Goal: Task Accomplishment & Management: Manage account settings

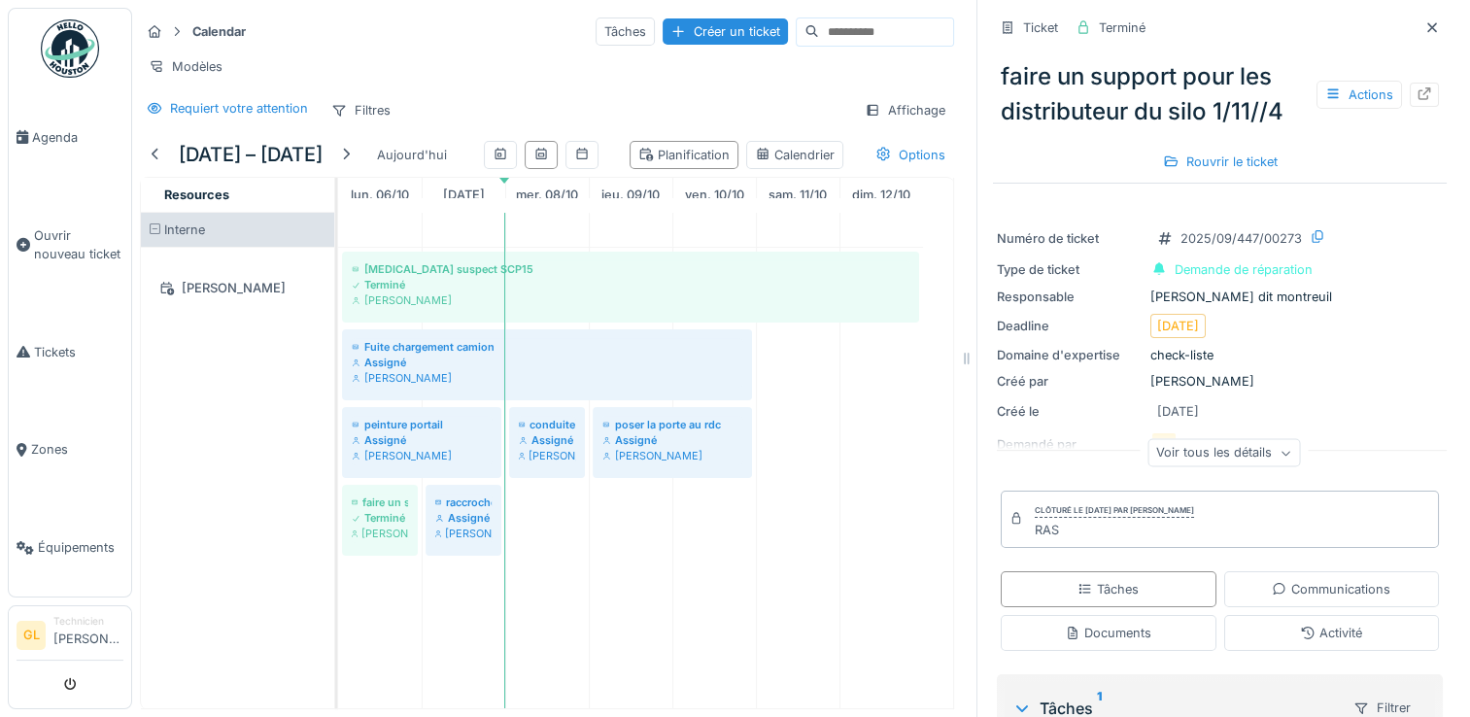
scroll to position [203, 0]
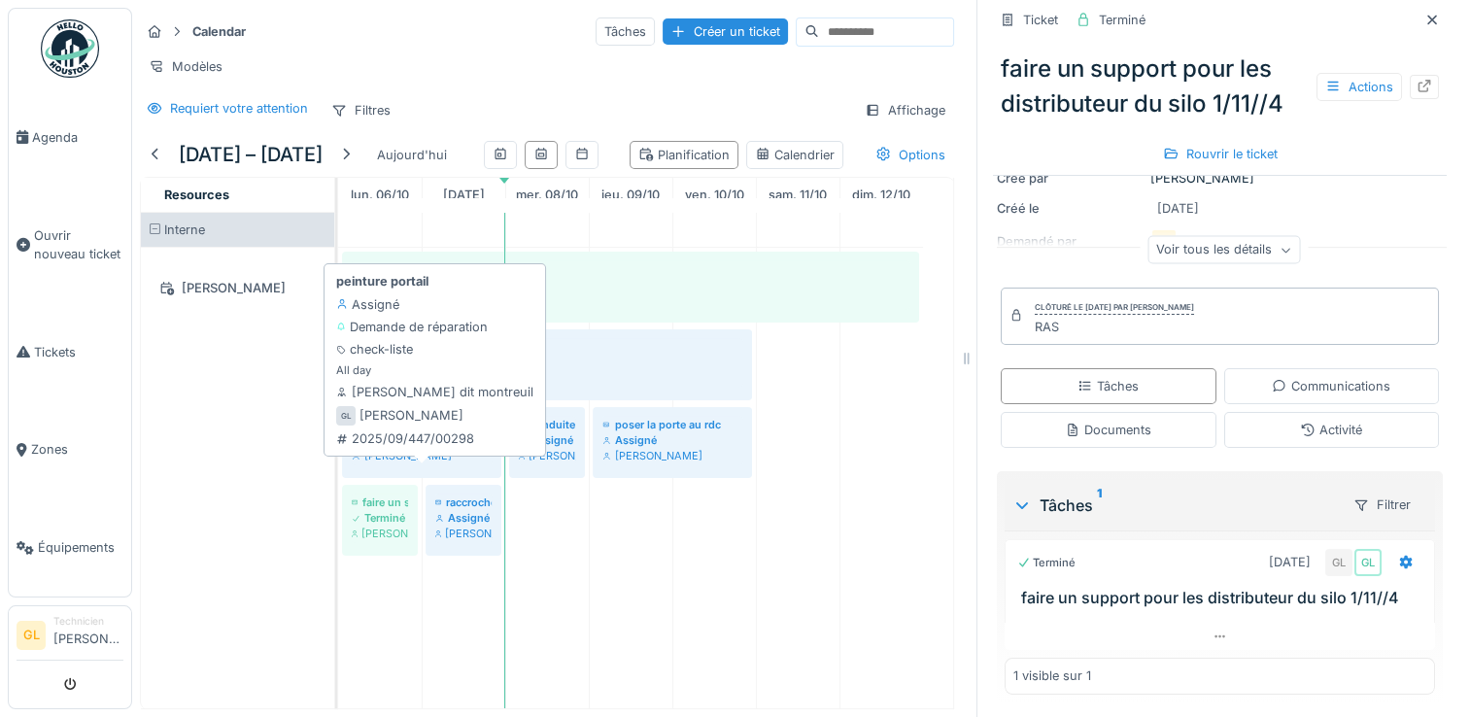
click at [407, 464] on div "[PERSON_NAME]" at bounding box center [422, 456] width 140 height 16
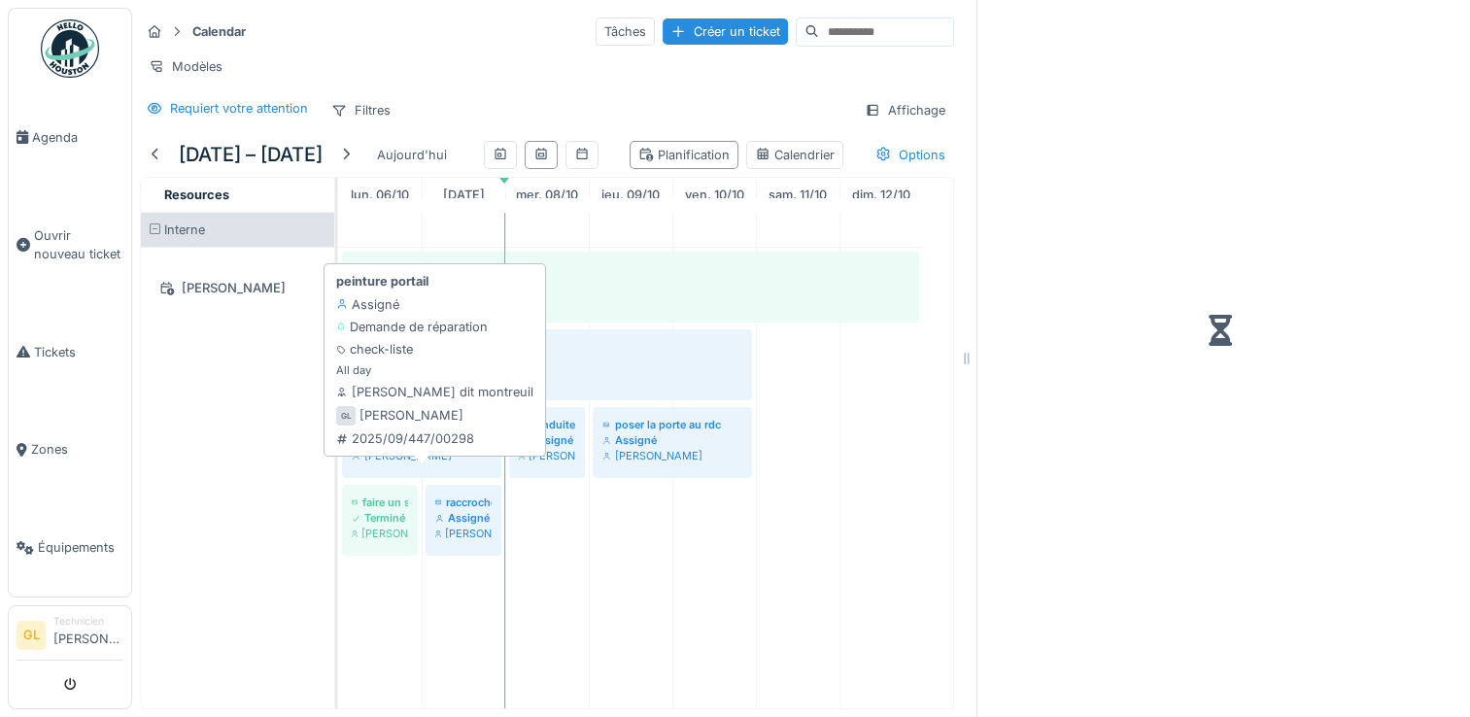
click at [362, 448] on div "Assigné" at bounding box center [422, 440] width 140 height 16
click at [414, 448] on div "Assigné" at bounding box center [422, 440] width 140 height 16
click at [443, 432] on div "peinture portail" at bounding box center [422, 425] width 140 height 16
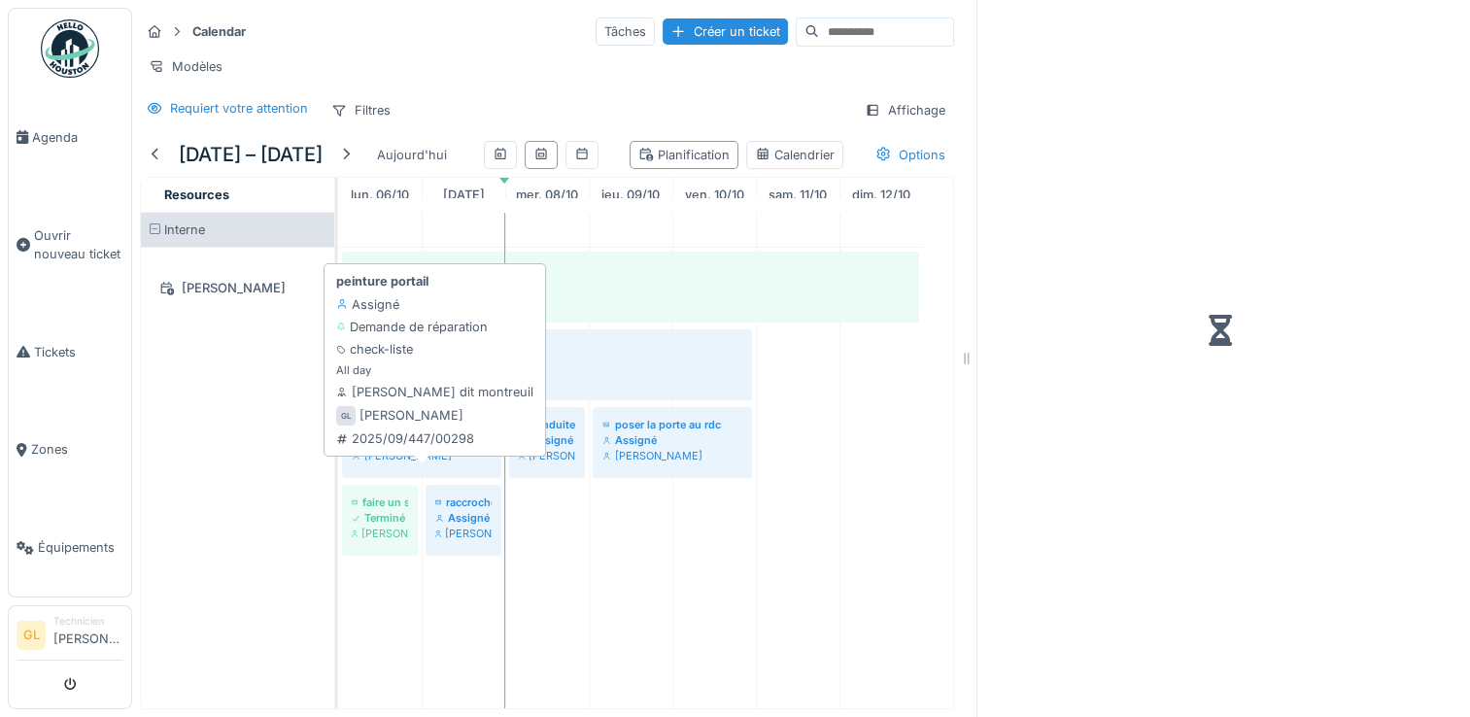
click at [443, 432] on div "peinture portail" at bounding box center [422, 425] width 140 height 16
click at [447, 448] on div "Assigné" at bounding box center [422, 440] width 140 height 16
click at [378, 464] on div "[PERSON_NAME]" at bounding box center [422, 456] width 140 height 16
click at [381, 448] on div "Assigné" at bounding box center [422, 440] width 140 height 16
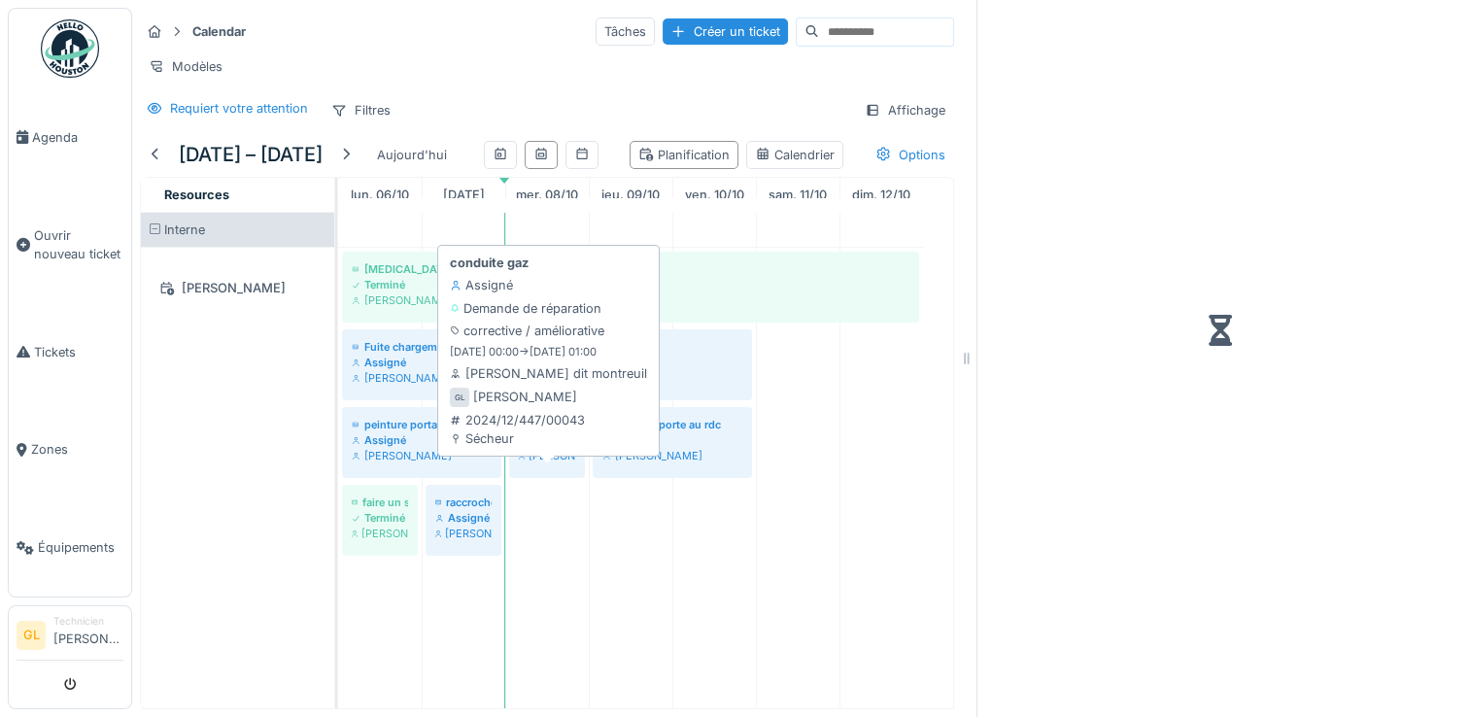
click at [541, 464] on div "[PERSON_NAME]" at bounding box center [547, 456] width 56 height 16
click at [551, 448] on div "Assigné" at bounding box center [547, 440] width 56 height 16
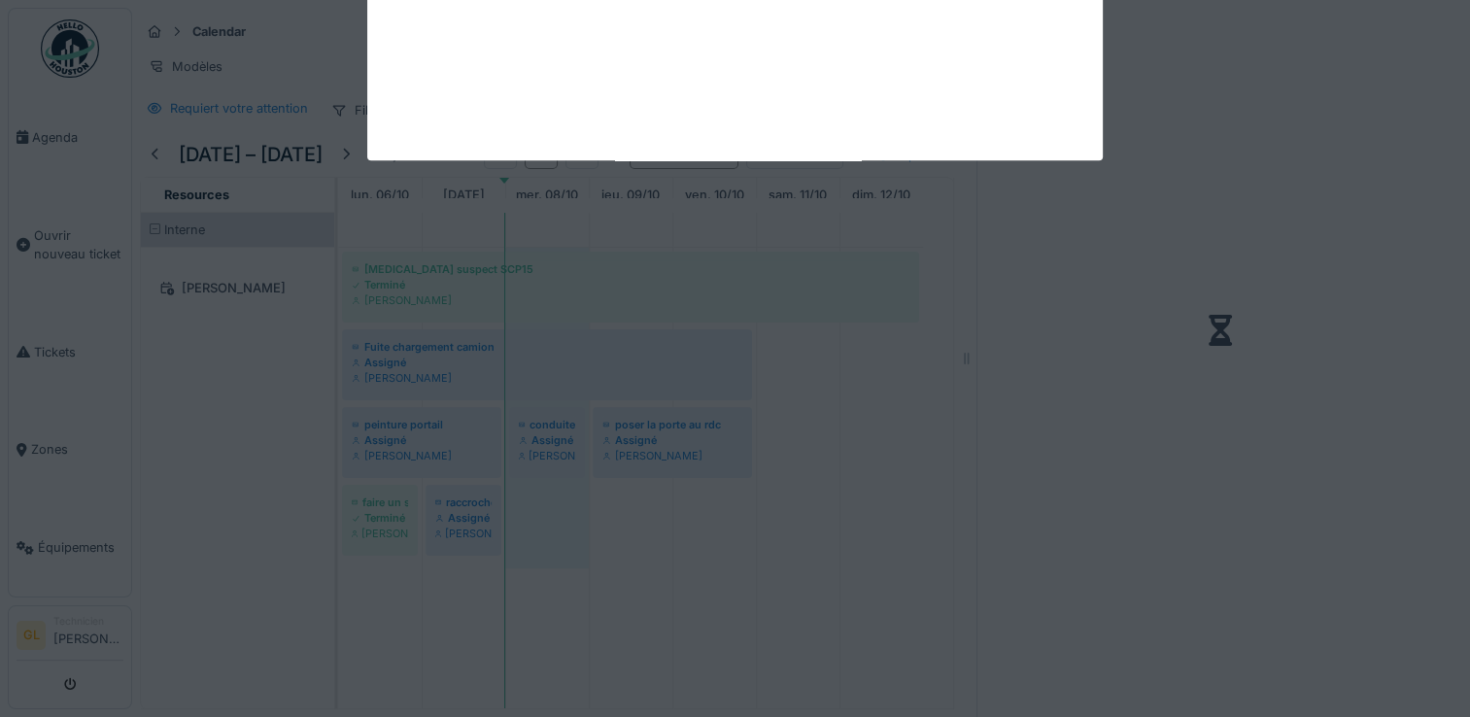
click at [562, 562] on div at bounding box center [735, 358] width 1470 height 717
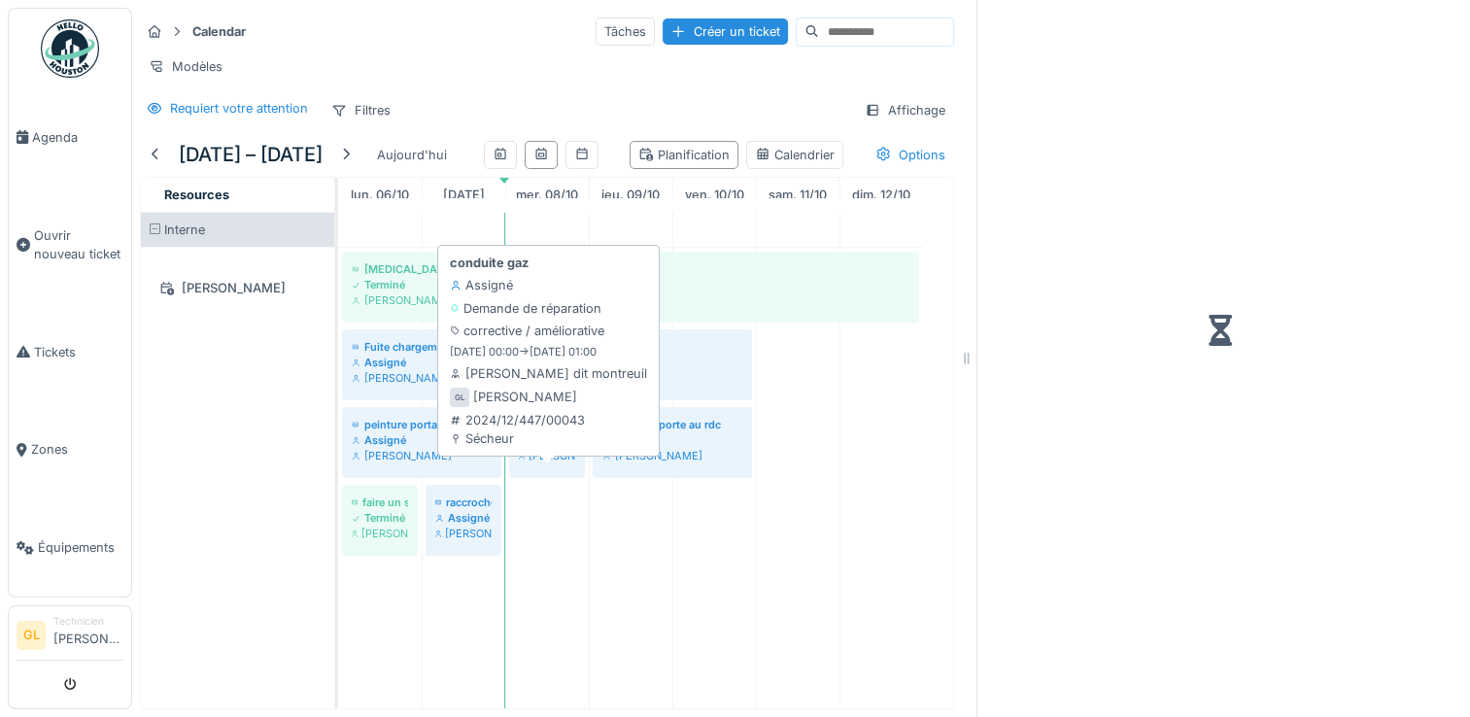
click at [543, 448] on div "Assigné" at bounding box center [547, 440] width 56 height 16
click at [564, 449] on div "conduite gaz Assigné Guillaume Lunel" at bounding box center [547, 440] width 66 height 57
click at [554, 464] on div "[PERSON_NAME]" at bounding box center [547, 456] width 56 height 16
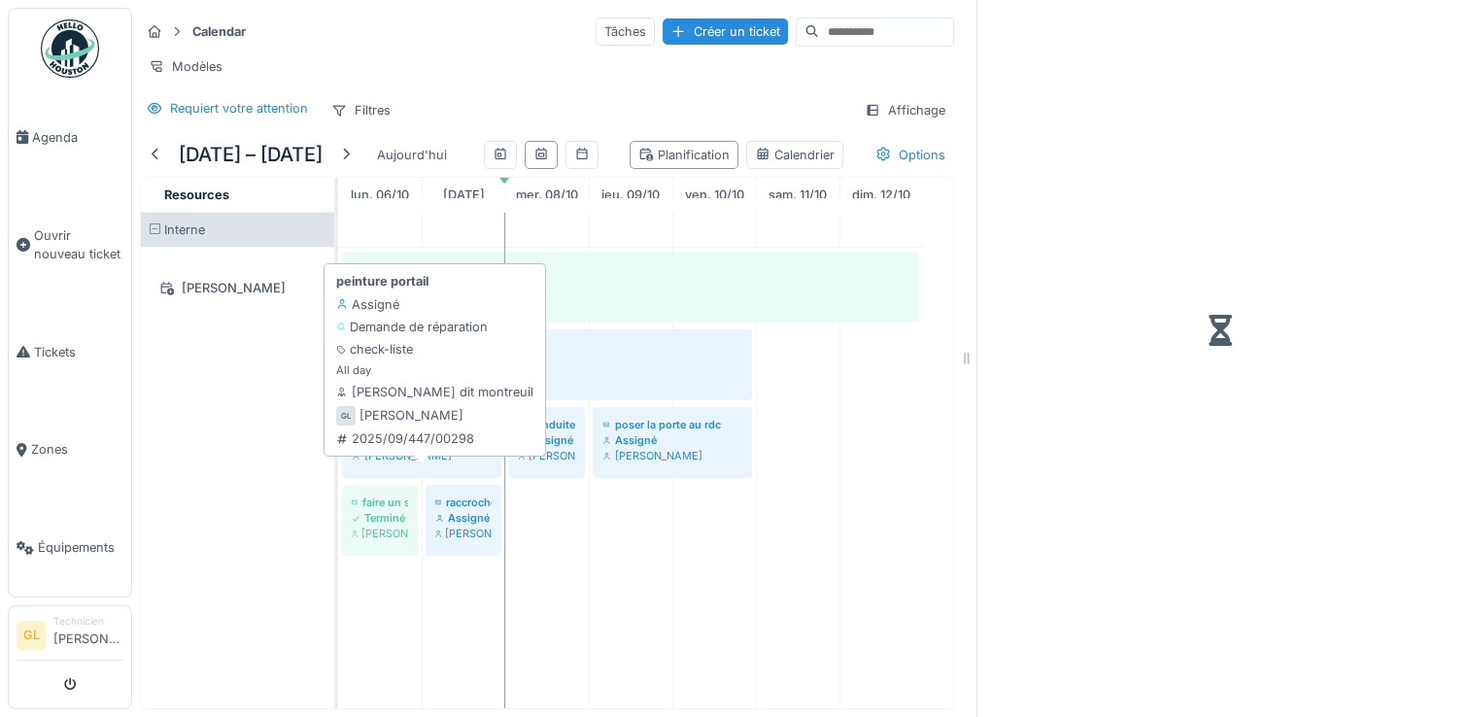
click at [448, 464] on div "[PERSON_NAME]" at bounding box center [422, 456] width 140 height 16
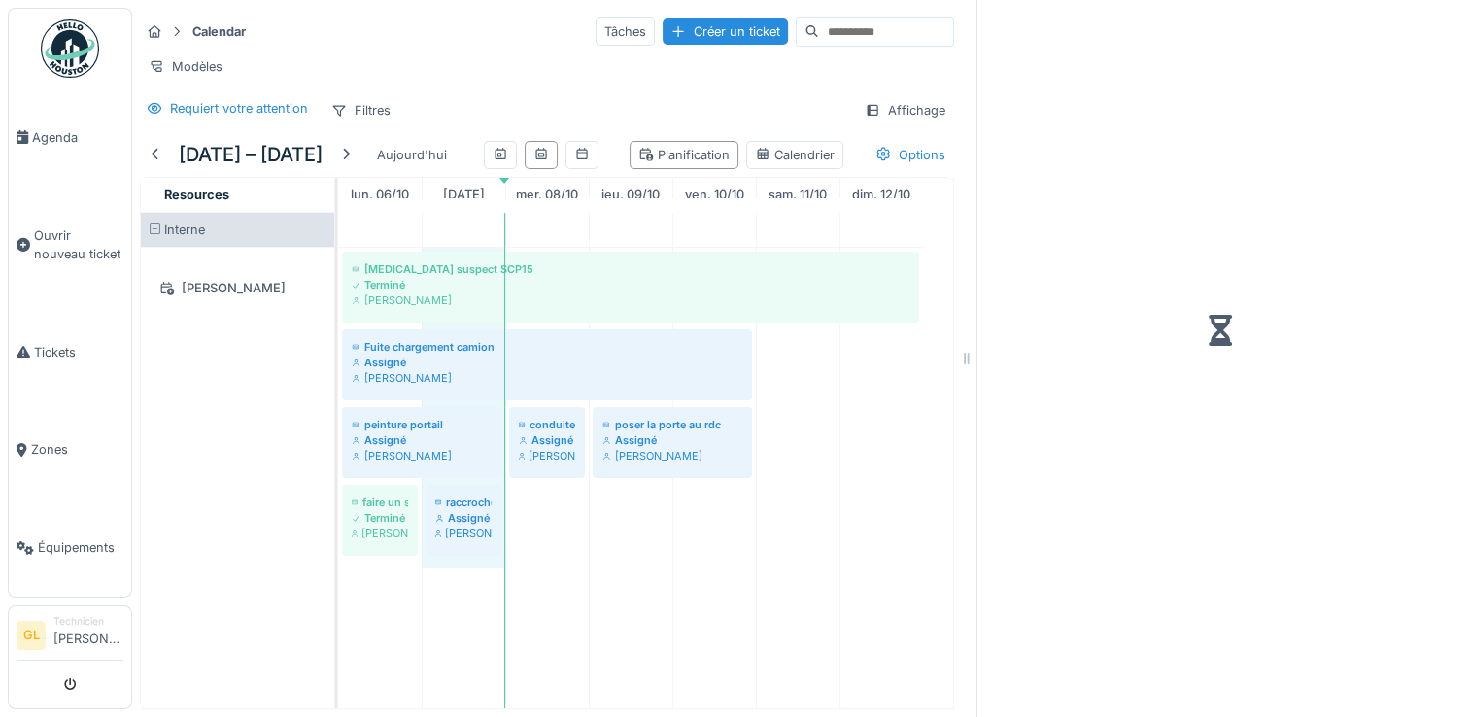
click at [424, 362] on div "Fuite chargement camion Assigné Guillaume Lunel" at bounding box center [547, 365] width 418 height 79
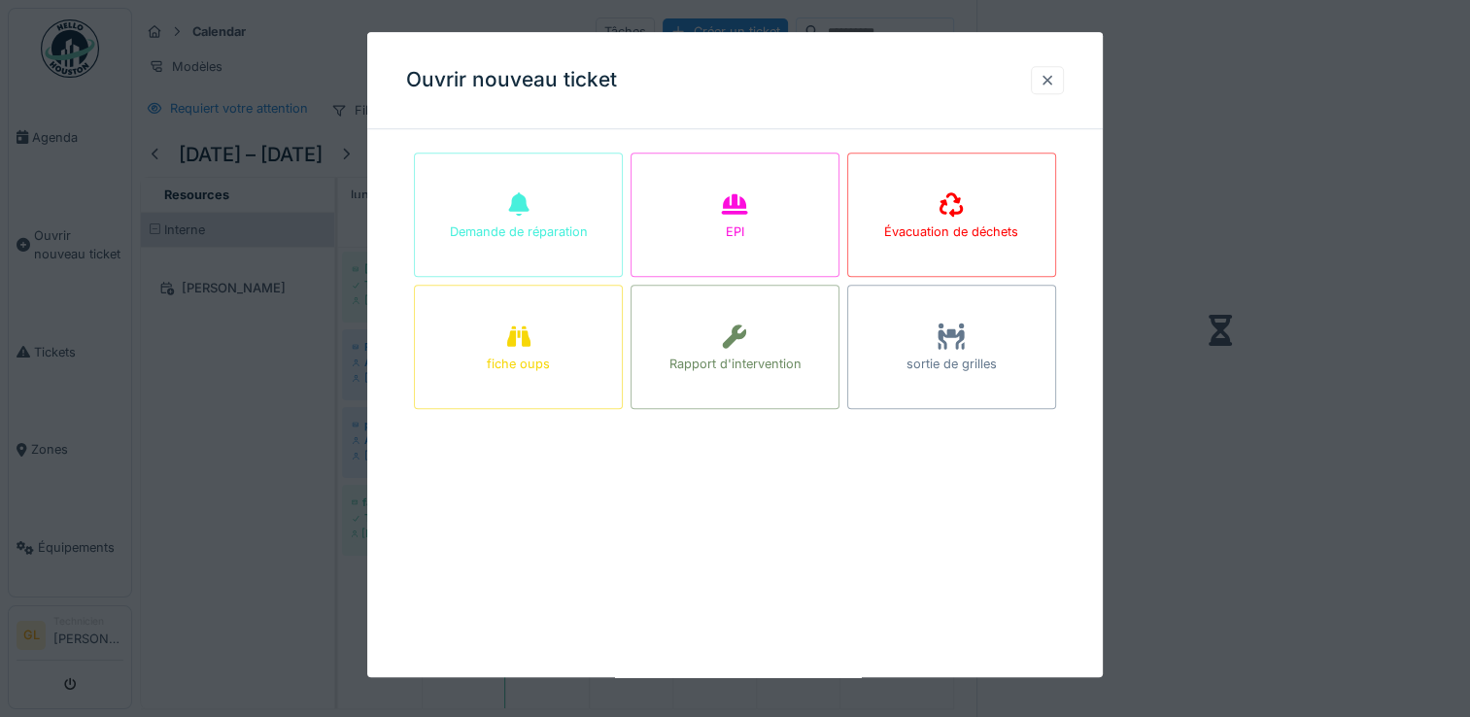
click at [1055, 72] on div at bounding box center [1048, 80] width 16 height 18
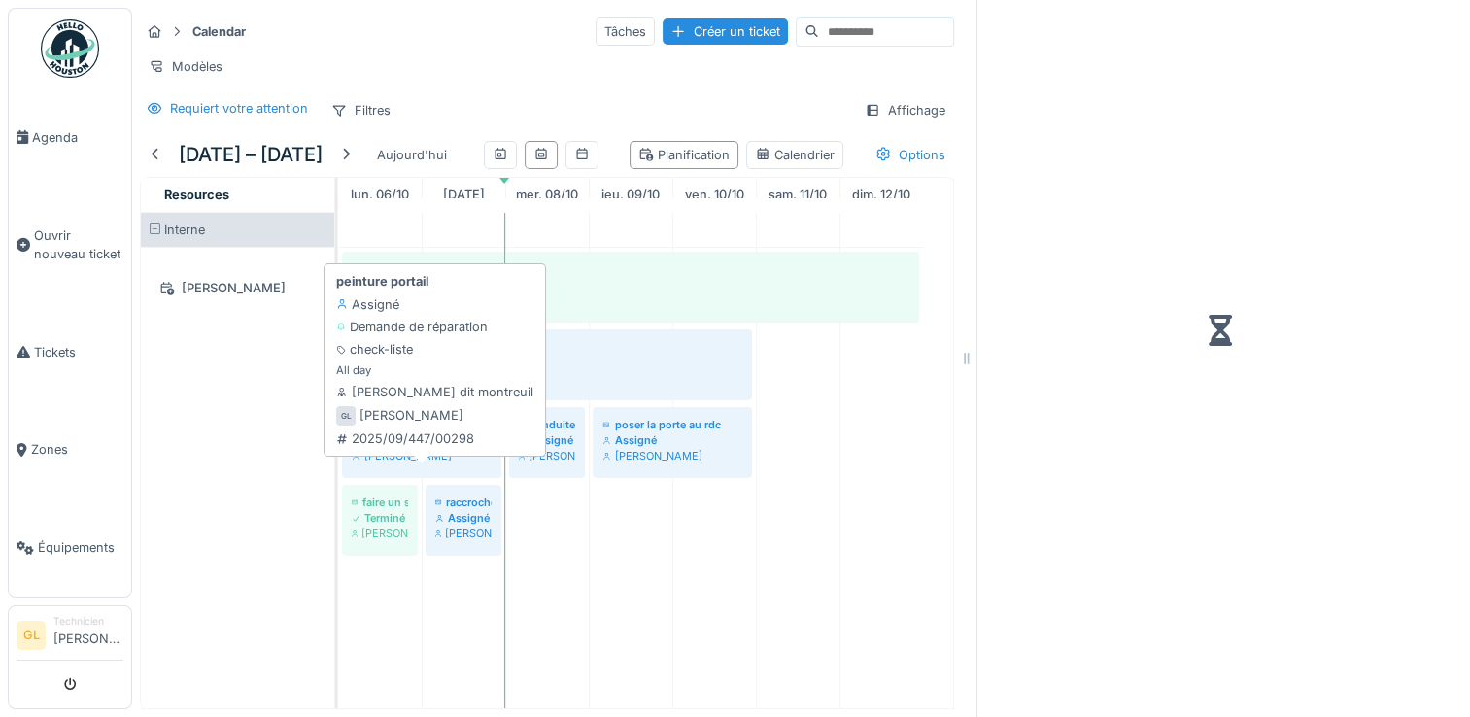
click at [428, 464] on div "[PERSON_NAME]" at bounding box center [422, 456] width 140 height 16
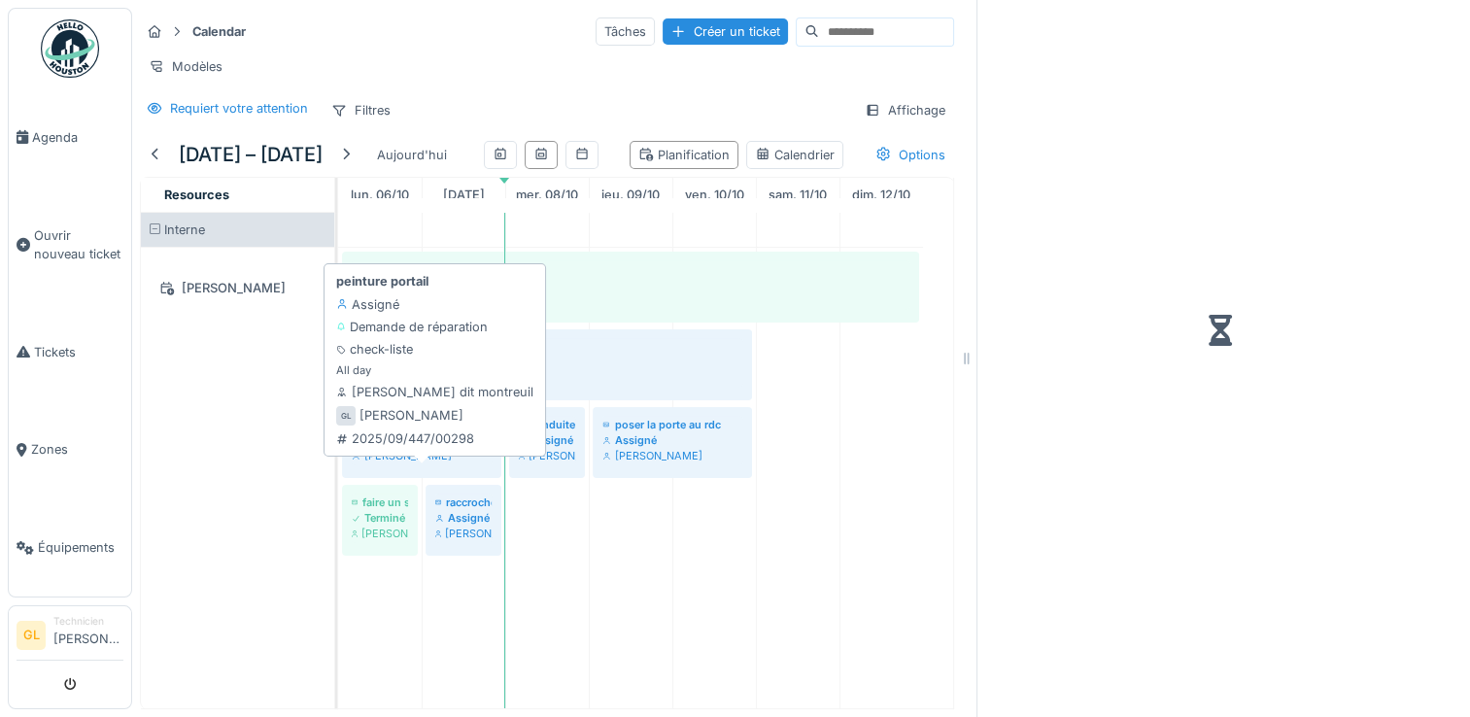
click at [428, 464] on div "[PERSON_NAME]" at bounding box center [422, 456] width 140 height 16
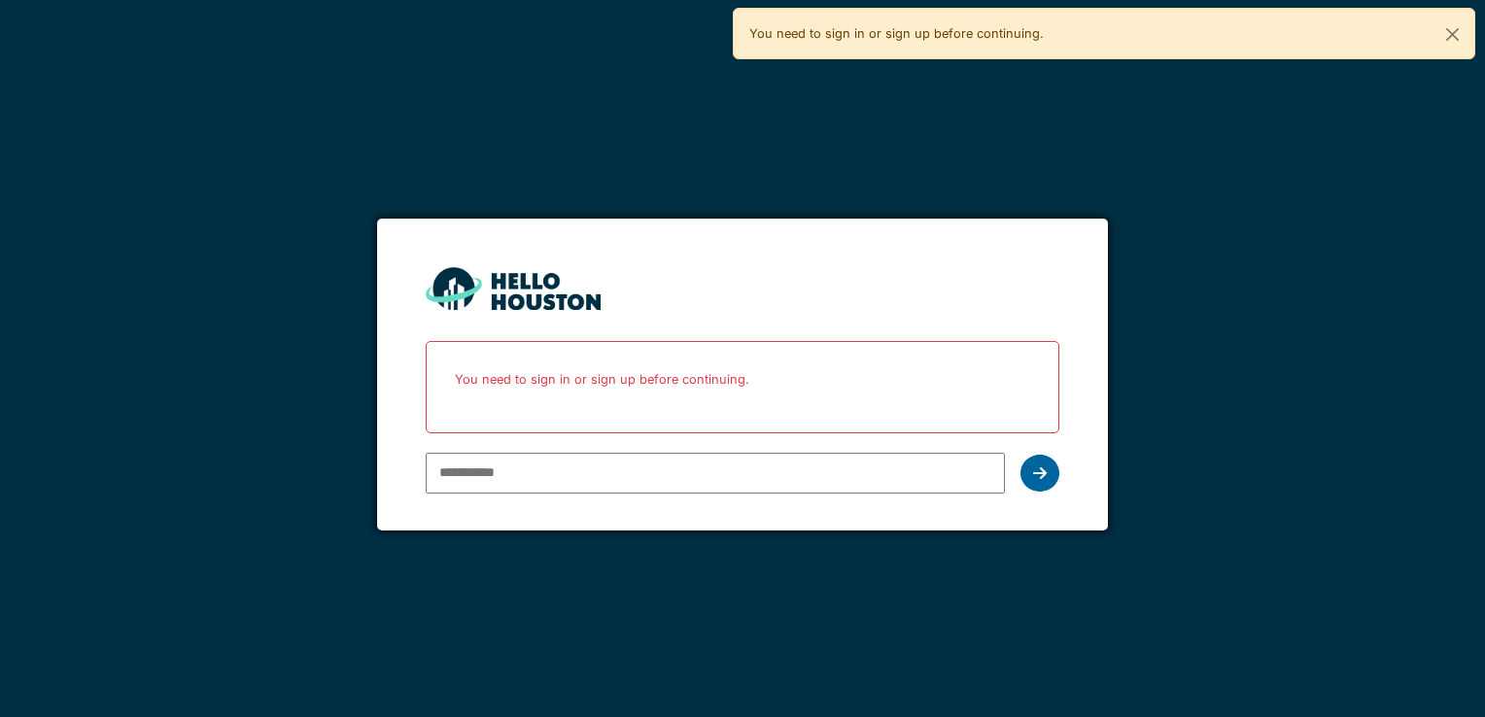
type input "**********"
click at [1050, 472] on div at bounding box center [1039, 473] width 39 height 37
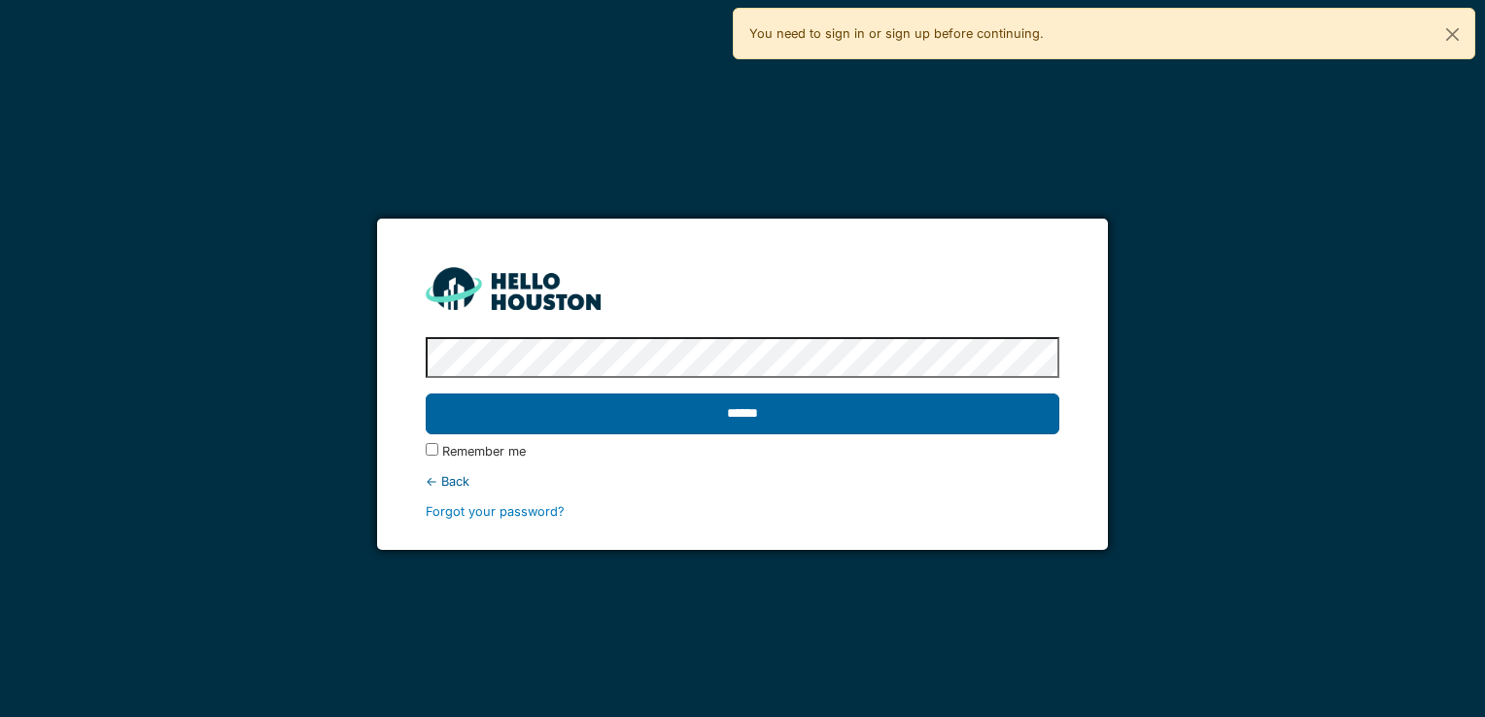
click at [987, 414] on input "******" at bounding box center [742, 414] width 633 height 41
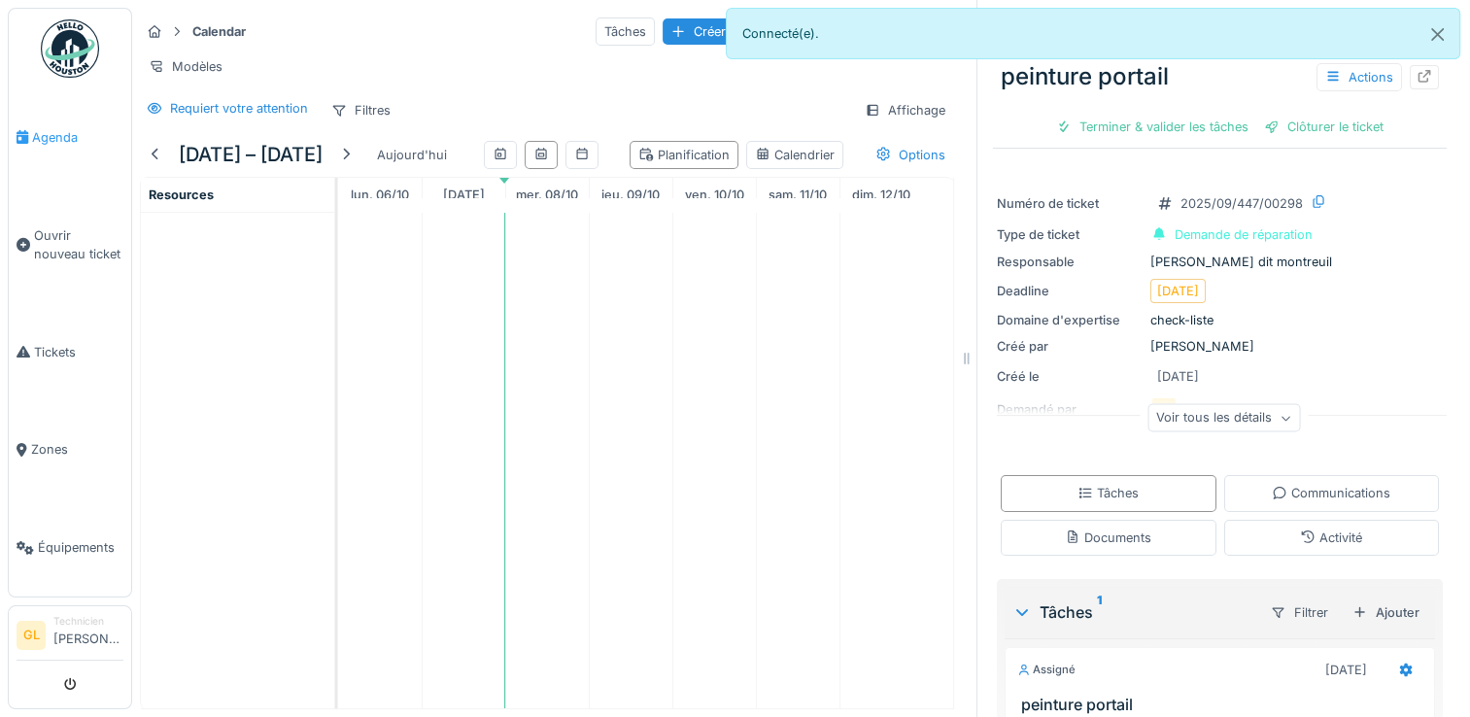
click at [43, 134] on span "Agenda" at bounding box center [77, 137] width 91 height 18
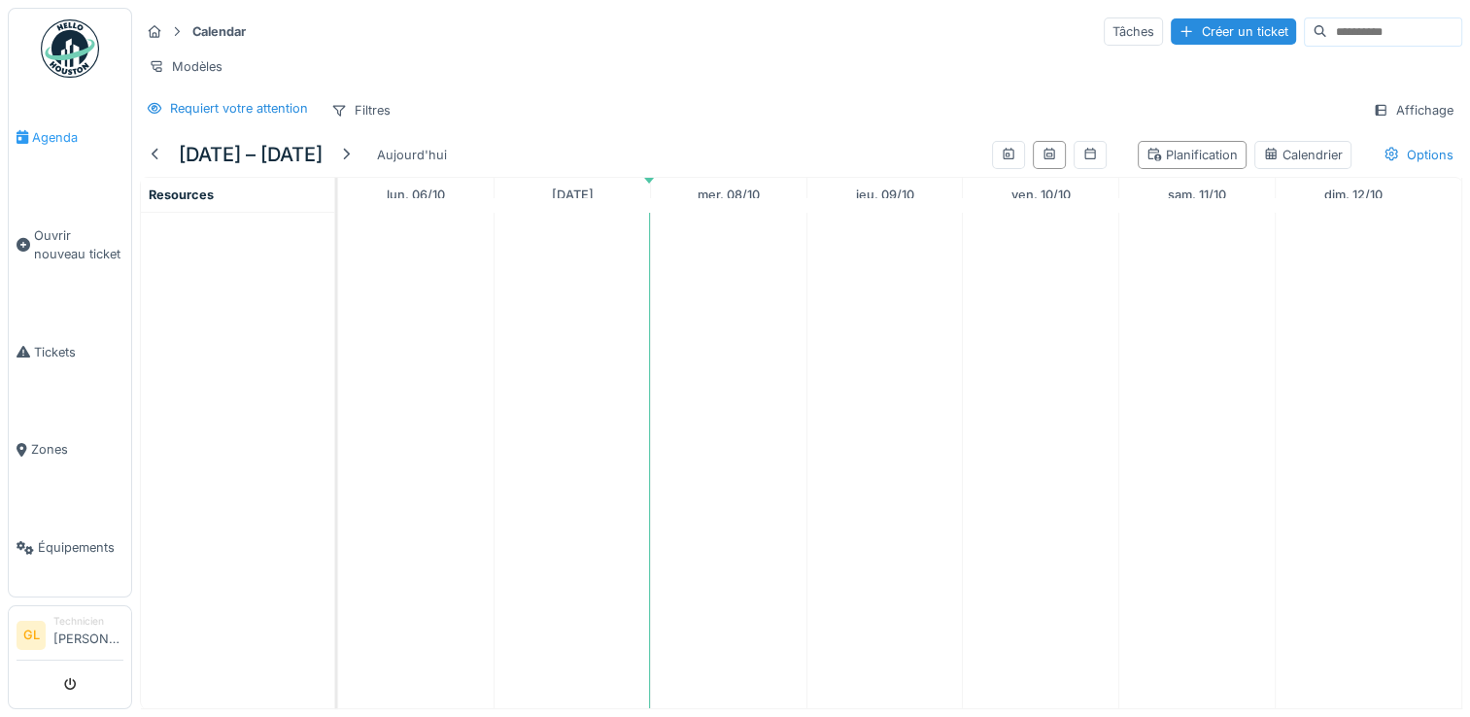
click at [47, 131] on span "Agenda" at bounding box center [77, 137] width 91 height 18
click at [1104, 21] on div "Tâches" at bounding box center [1133, 31] width 59 height 28
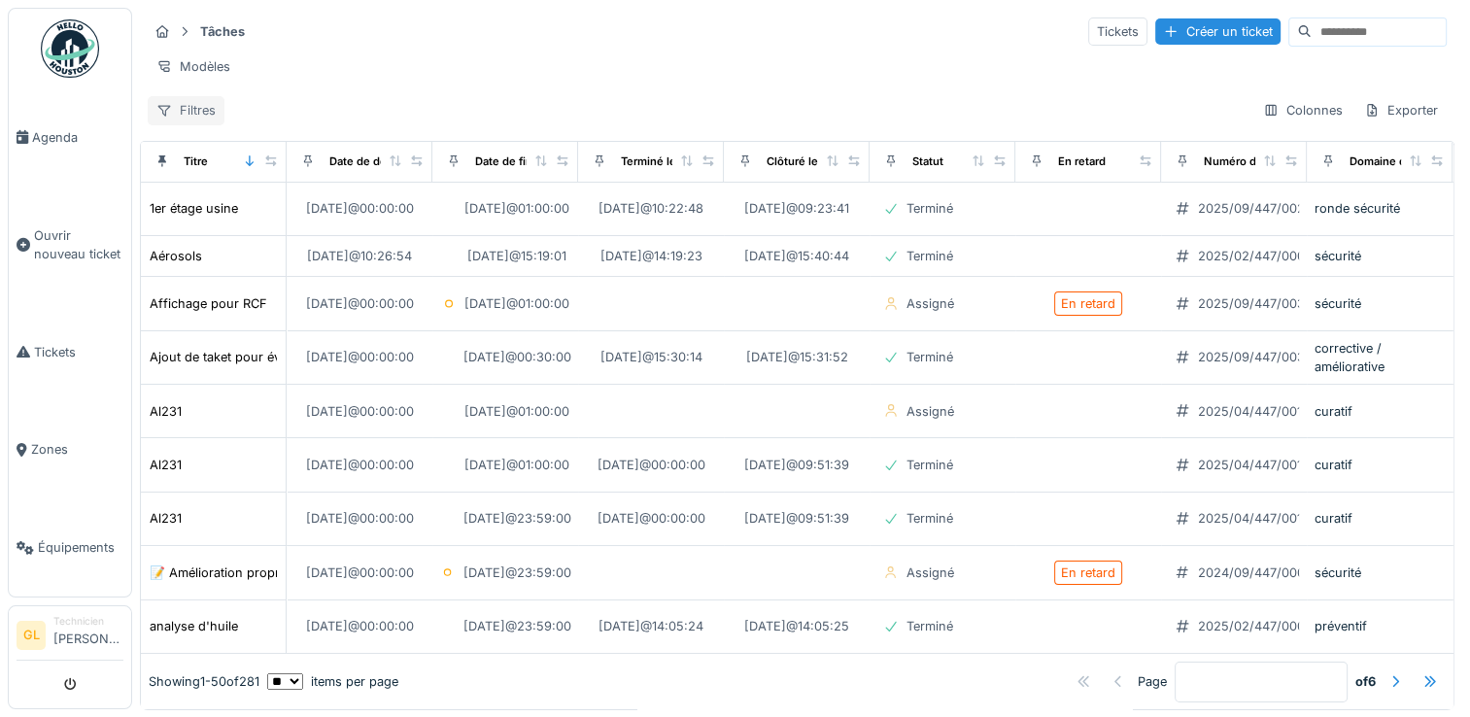
click at [197, 124] on div "Filtres" at bounding box center [186, 110] width 77 height 28
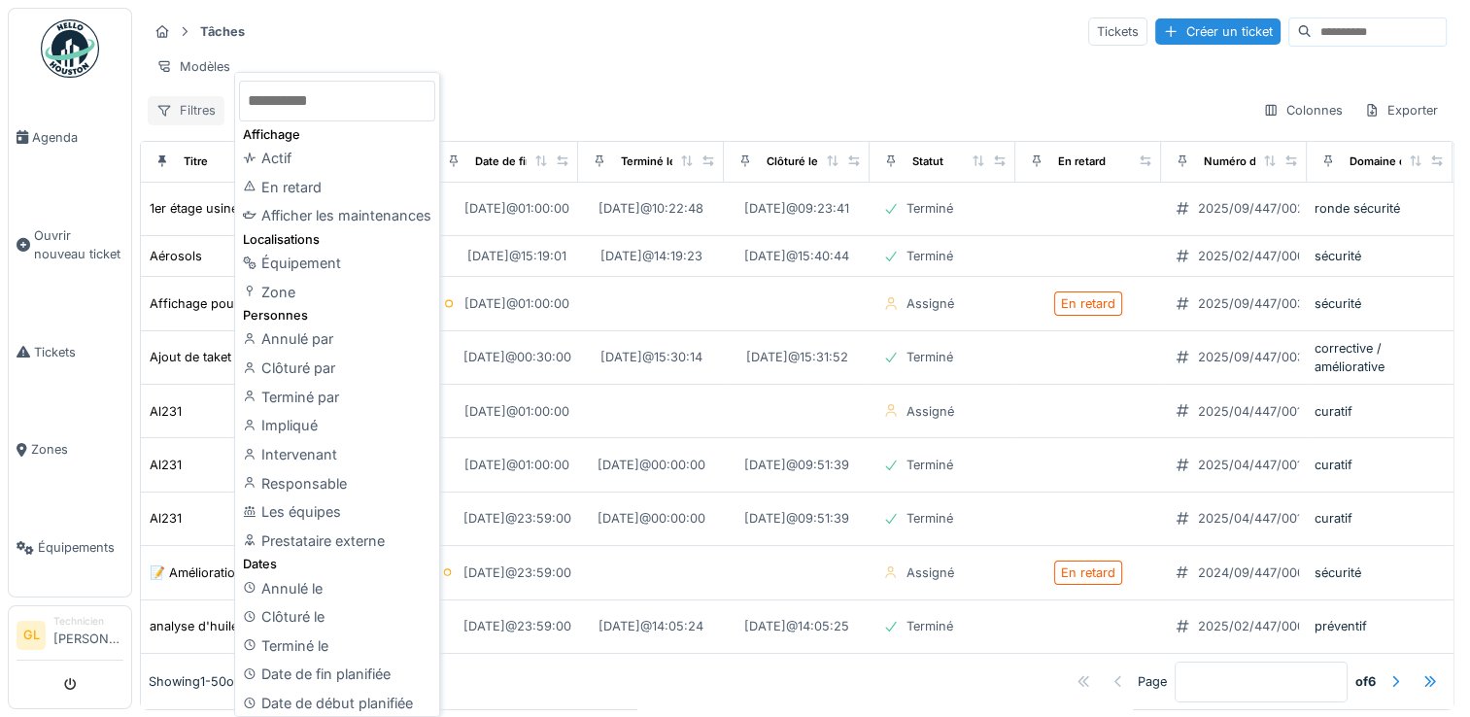
click at [197, 124] on div "Filtres" at bounding box center [186, 110] width 77 height 28
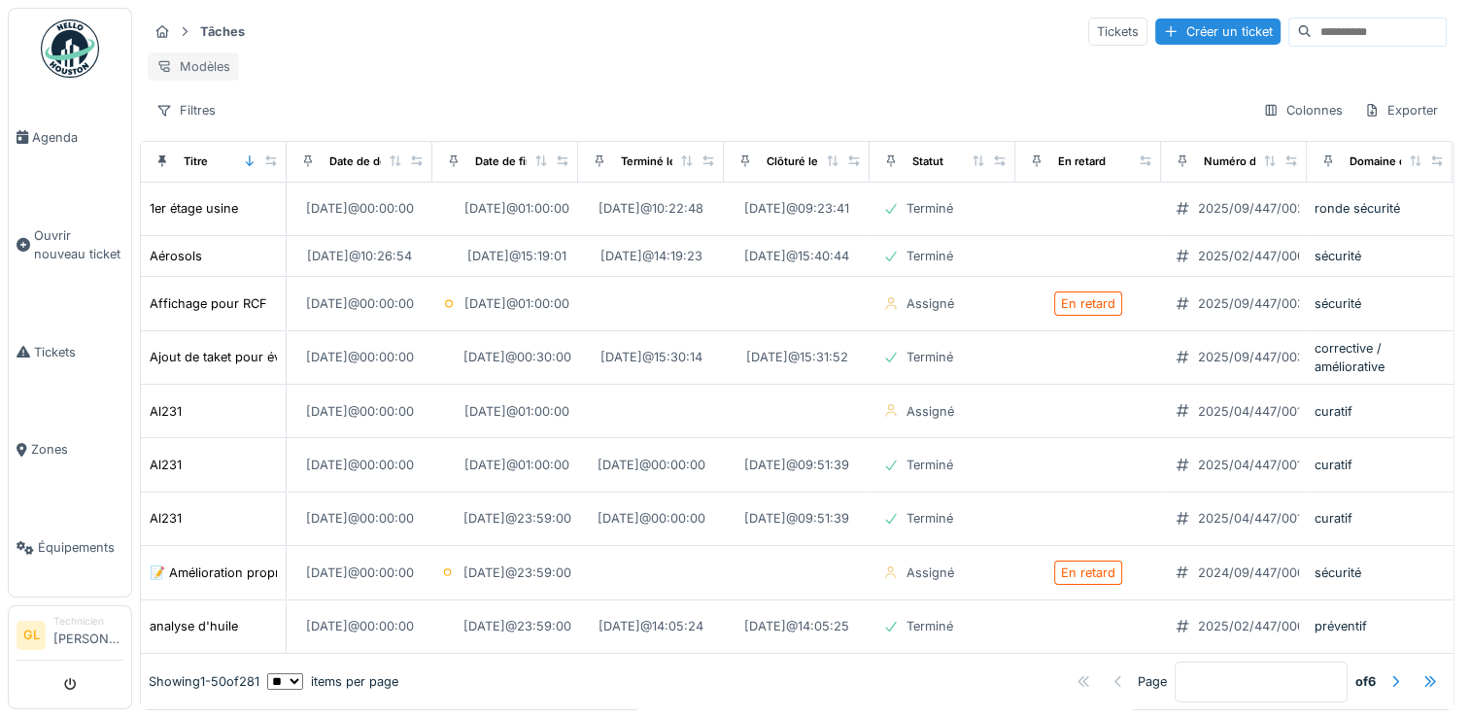
click at [194, 68] on div "Modèles" at bounding box center [193, 66] width 91 height 28
click at [214, 37] on strong "Tâches" at bounding box center [222, 31] width 60 height 18
click at [53, 146] on link "Agenda" at bounding box center [70, 137] width 122 height 98
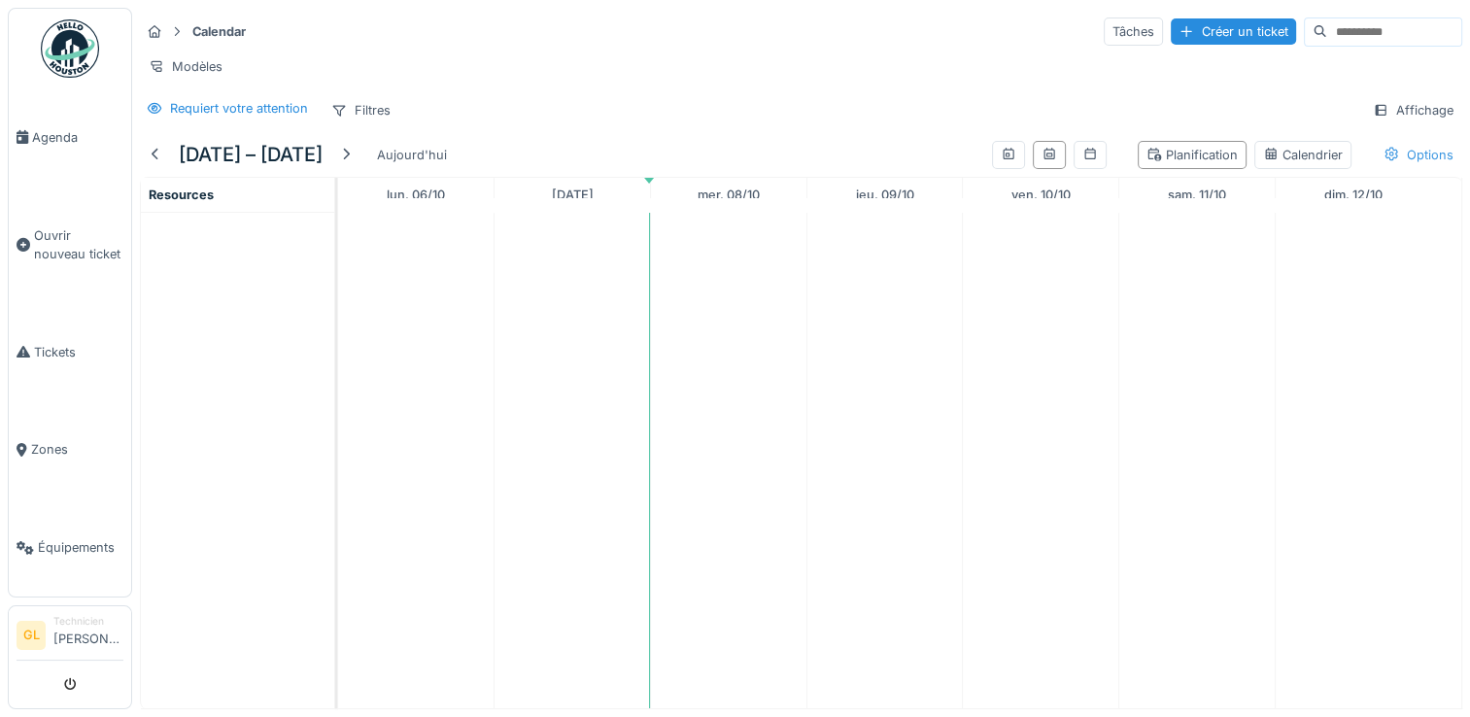
click at [1401, 168] on div "Options" at bounding box center [1418, 155] width 87 height 28
click at [1171, 164] on div "Planification" at bounding box center [1192, 155] width 91 height 18
click at [1044, 159] on icon at bounding box center [1049, 154] width 11 height 12
click at [1085, 159] on icon at bounding box center [1090, 154] width 11 height 12
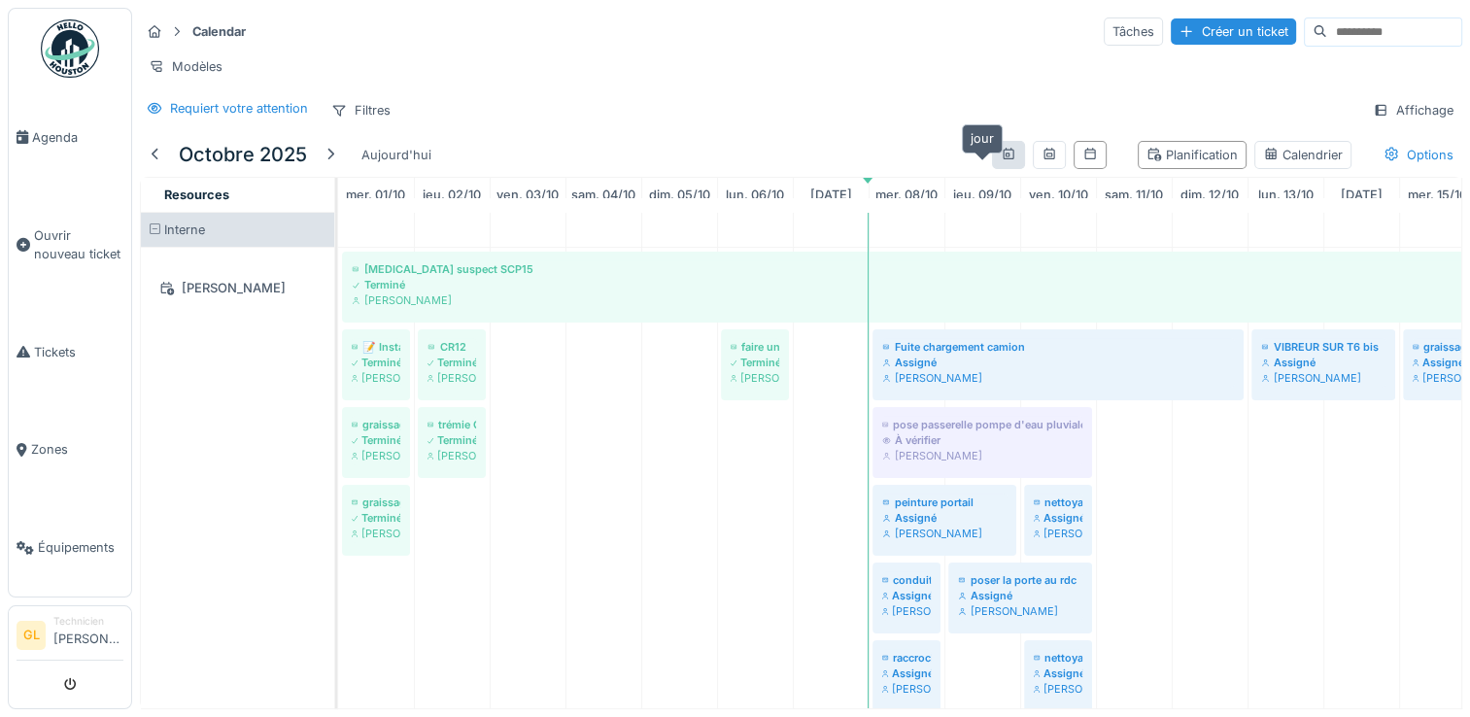
click at [1003, 159] on icon at bounding box center [1008, 154] width 11 height 12
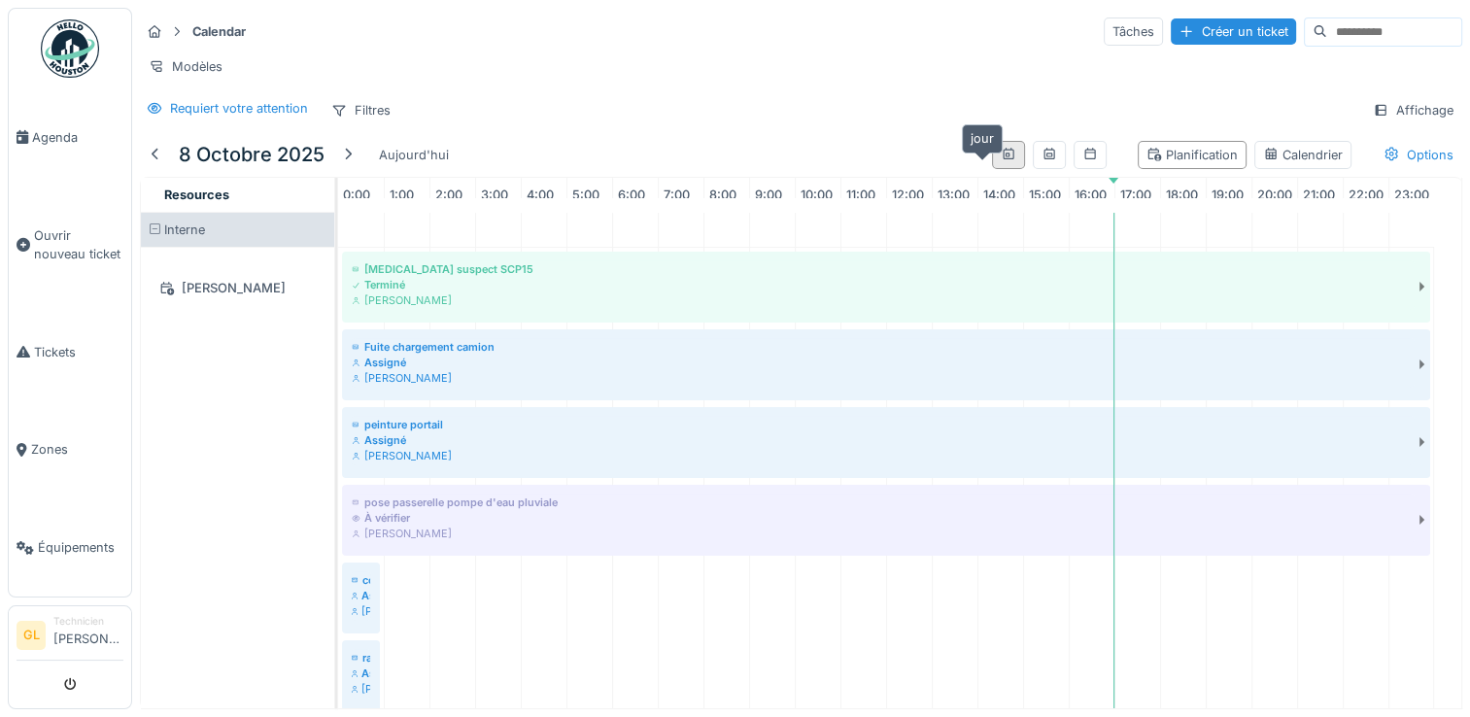
scroll to position [0, 17]
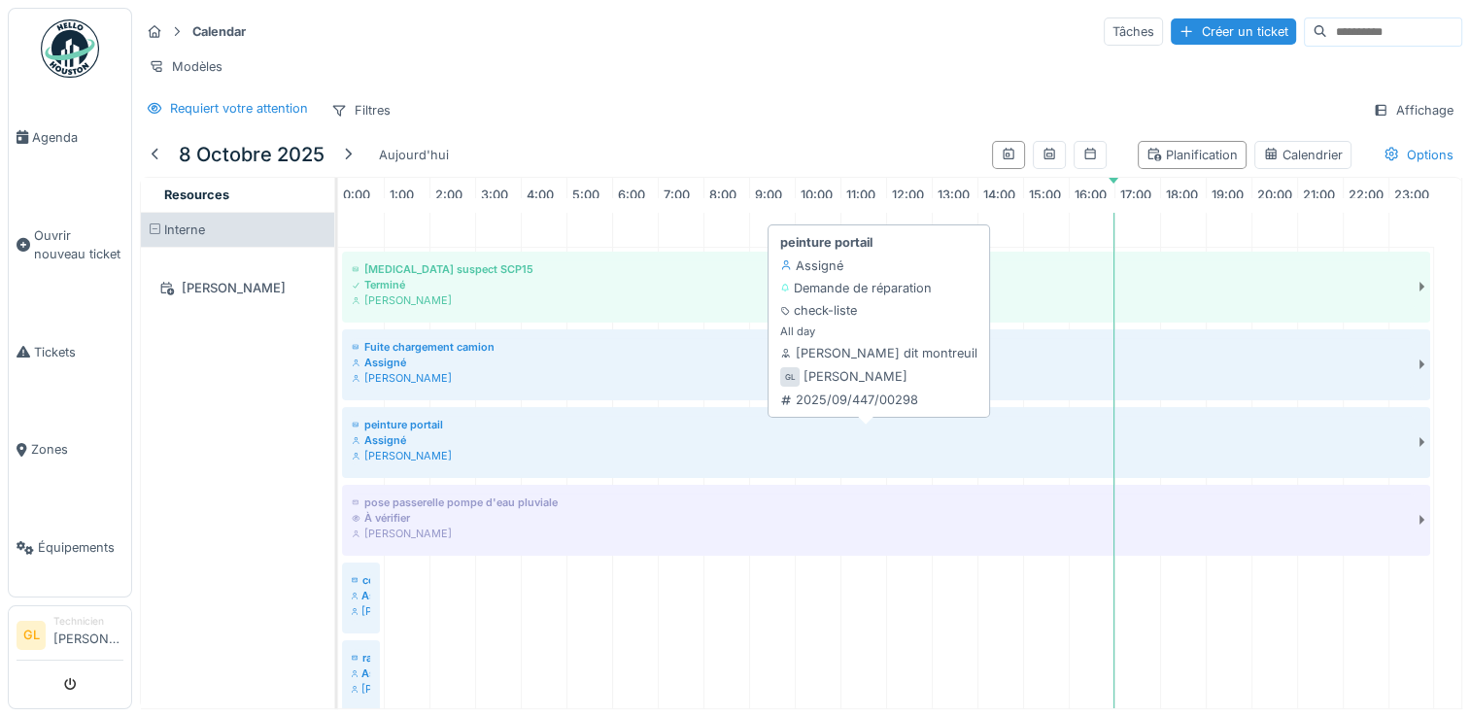
click at [595, 464] on div "[PERSON_NAME]" at bounding box center [883, 456] width 1062 height 16
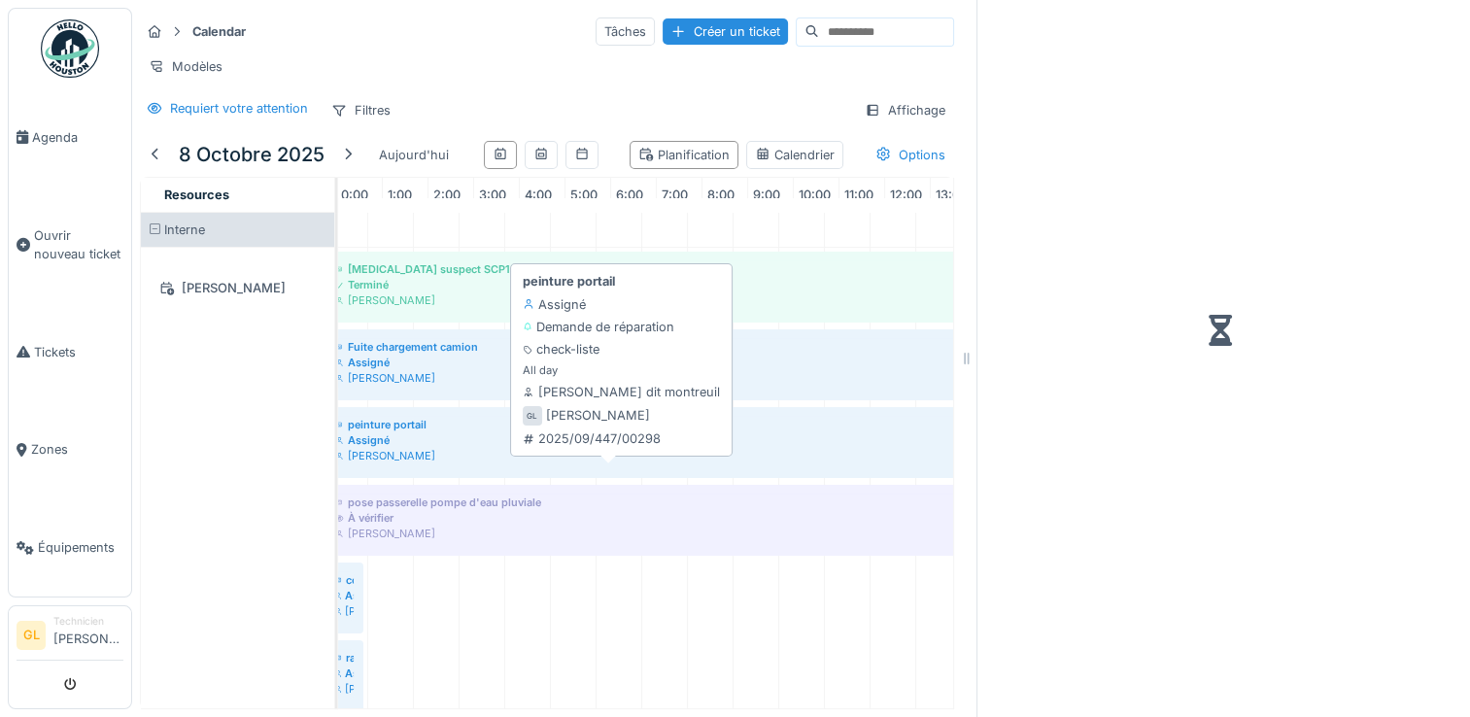
scroll to position [0, 275]
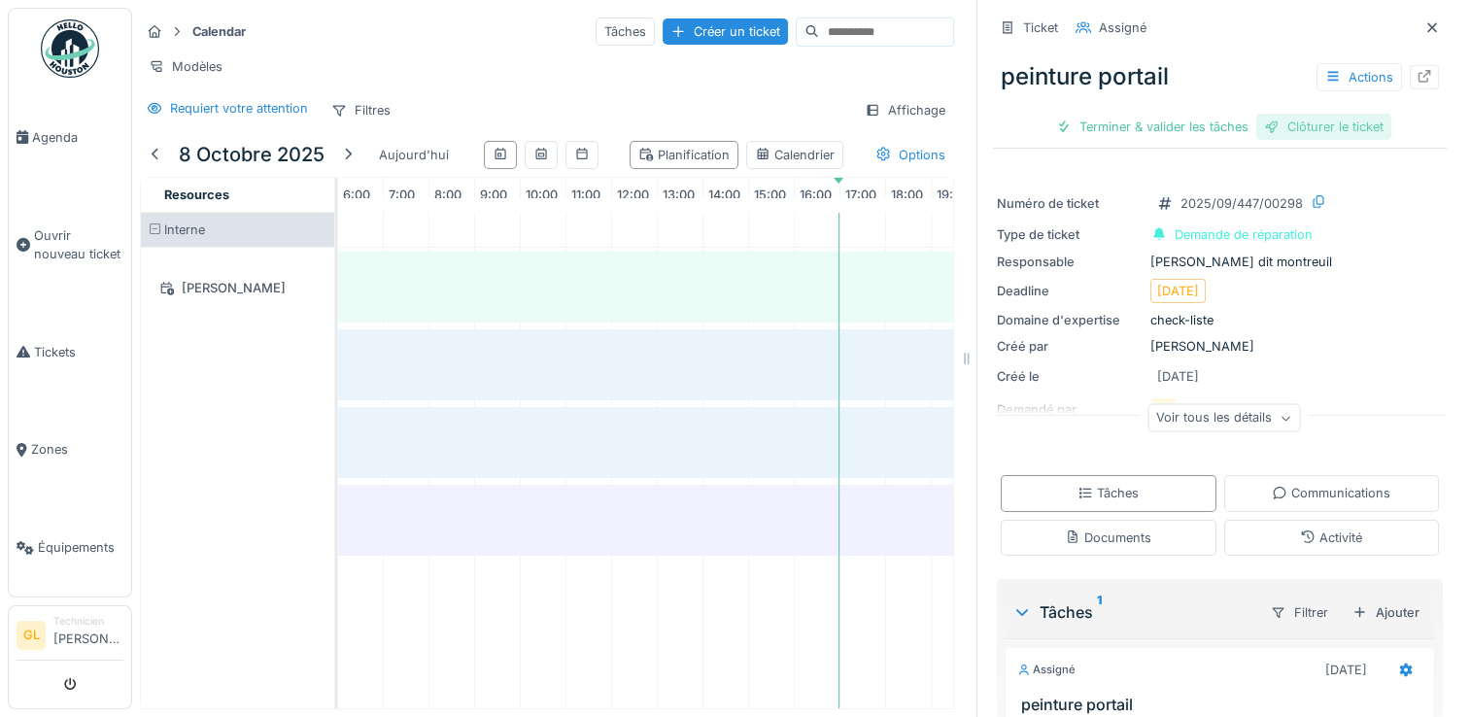
click at [1287, 120] on div "Clôturer le ticket" at bounding box center [1324, 127] width 135 height 26
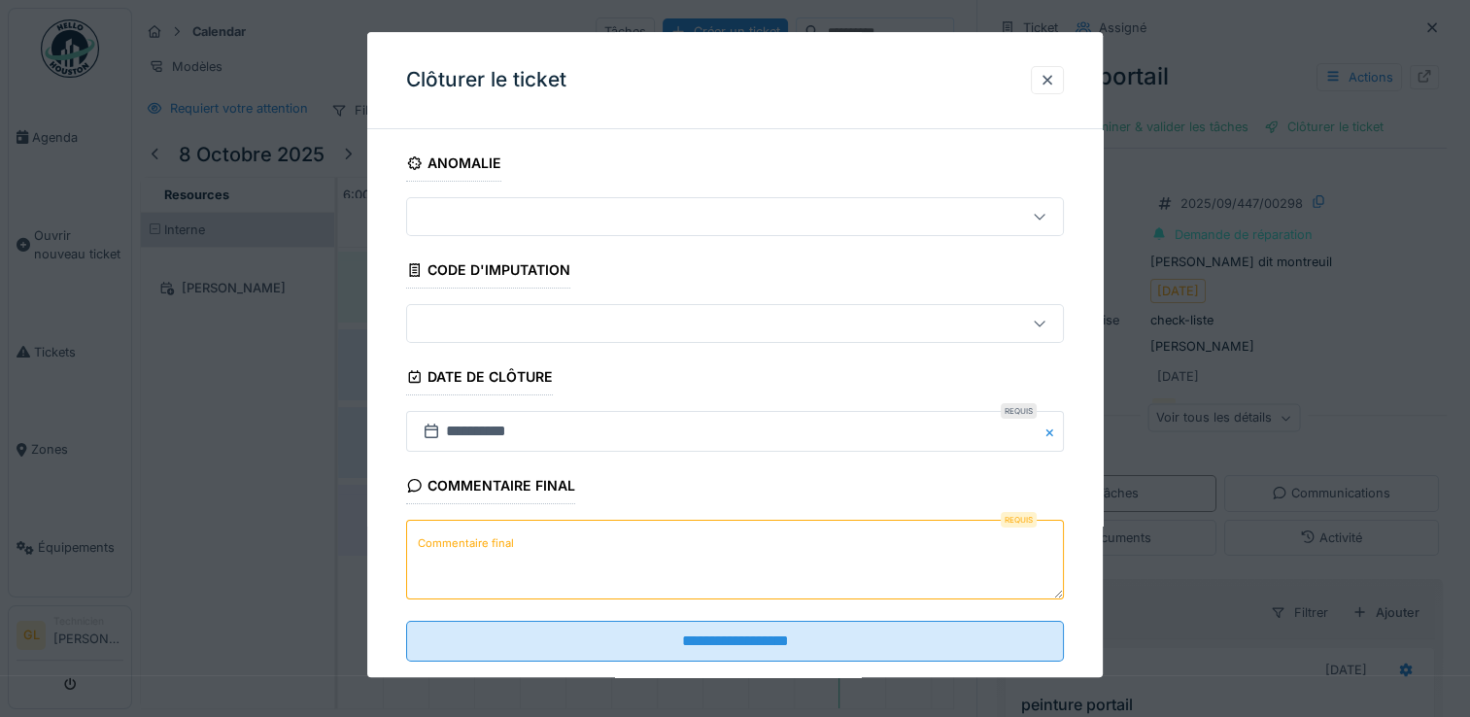
click at [744, 587] on textarea "Commentaire final" at bounding box center [735, 561] width 658 height 80
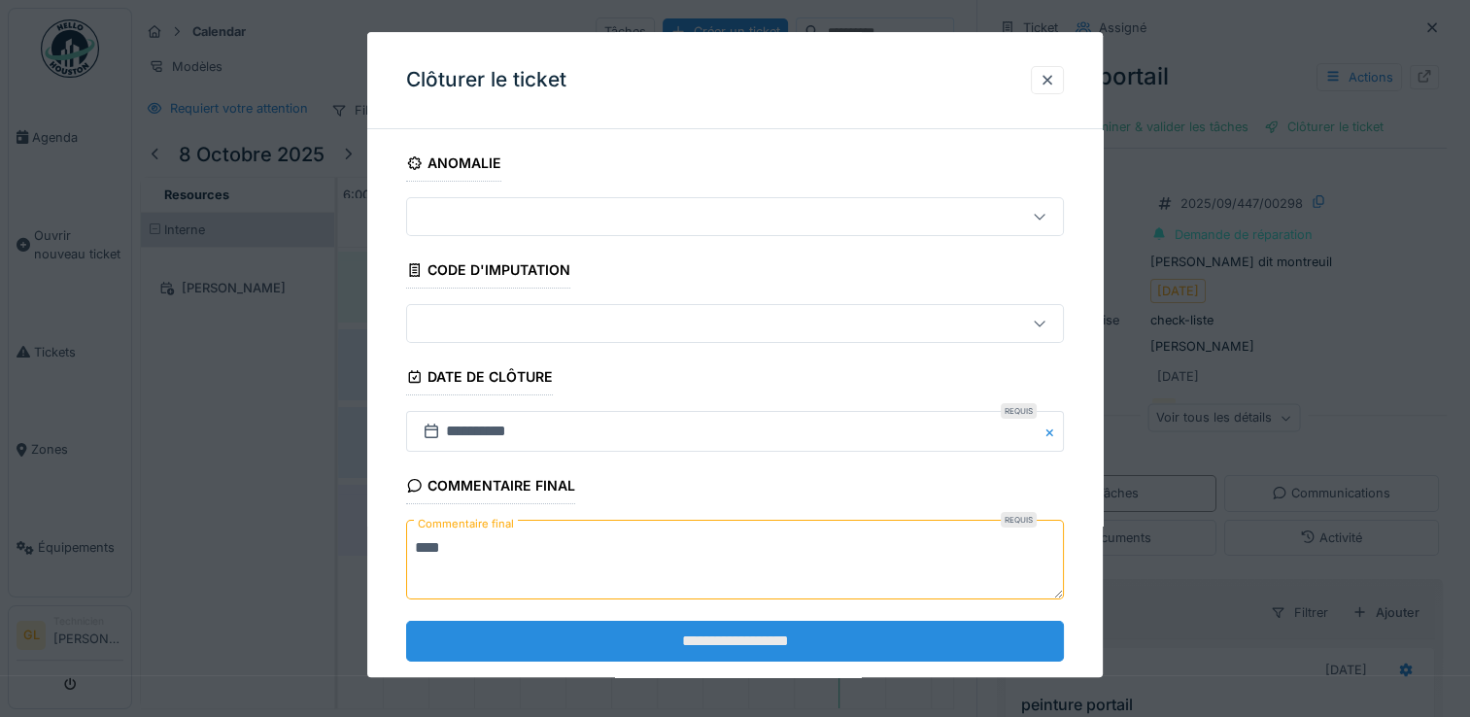
type textarea "***"
click at [800, 635] on input "**********" at bounding box center [735, 641] width 658 height 41
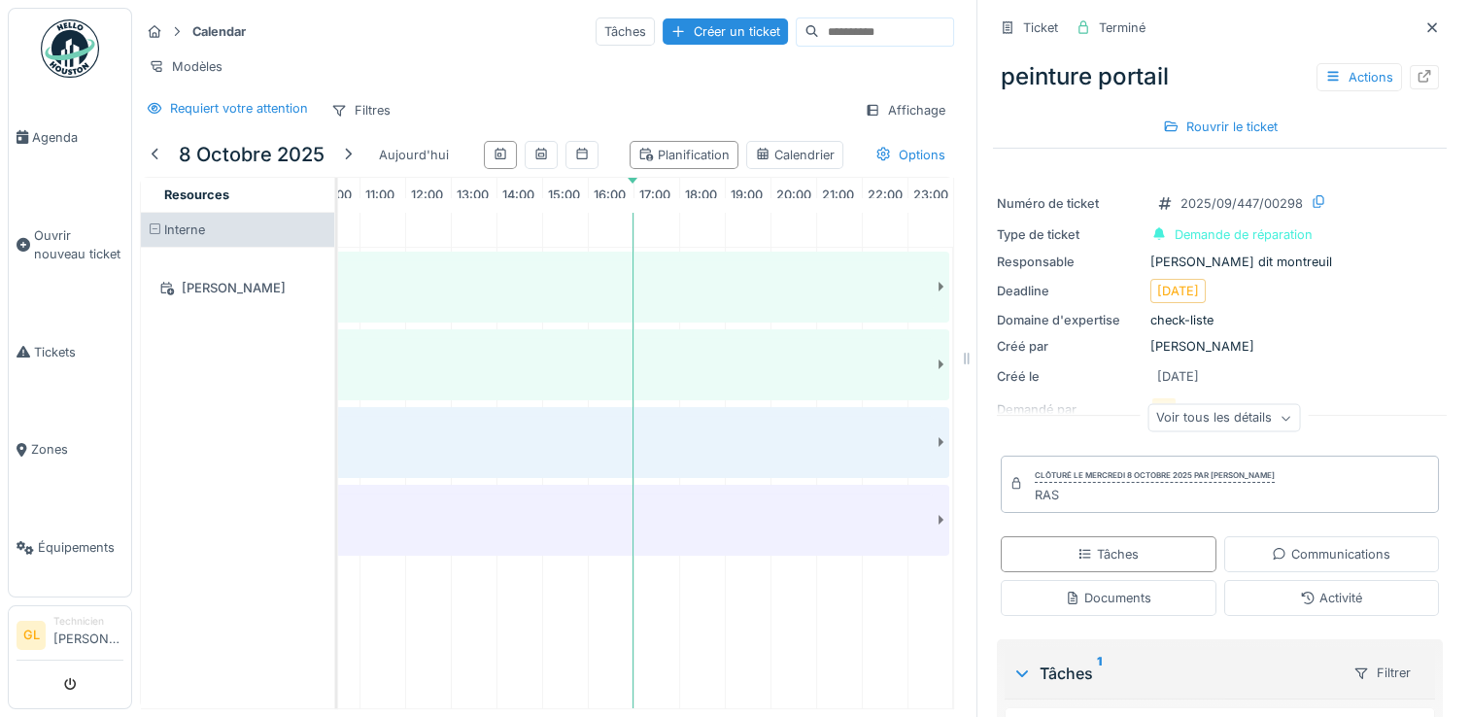
scroll to position [0, 404]
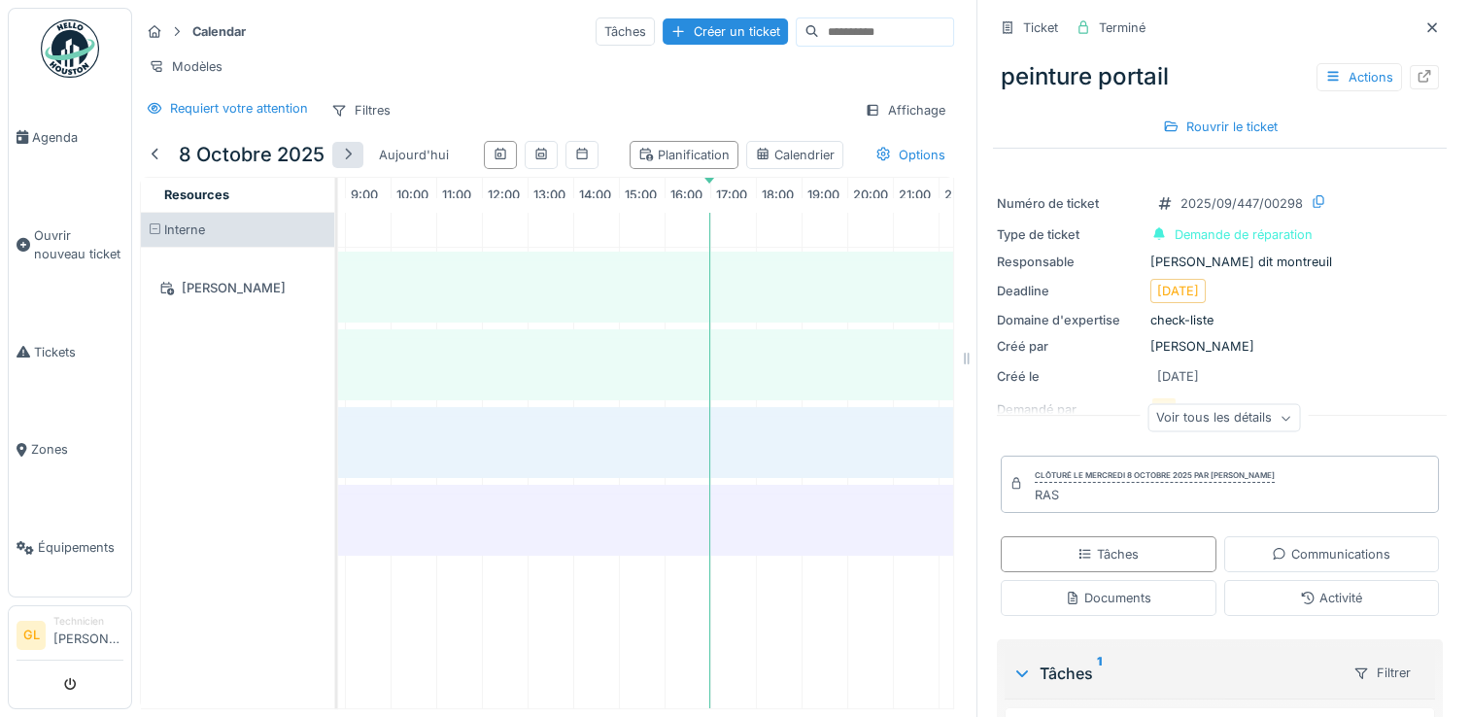
click at [347, 161] on div at bounding box center [348, 155] width 16 height 18
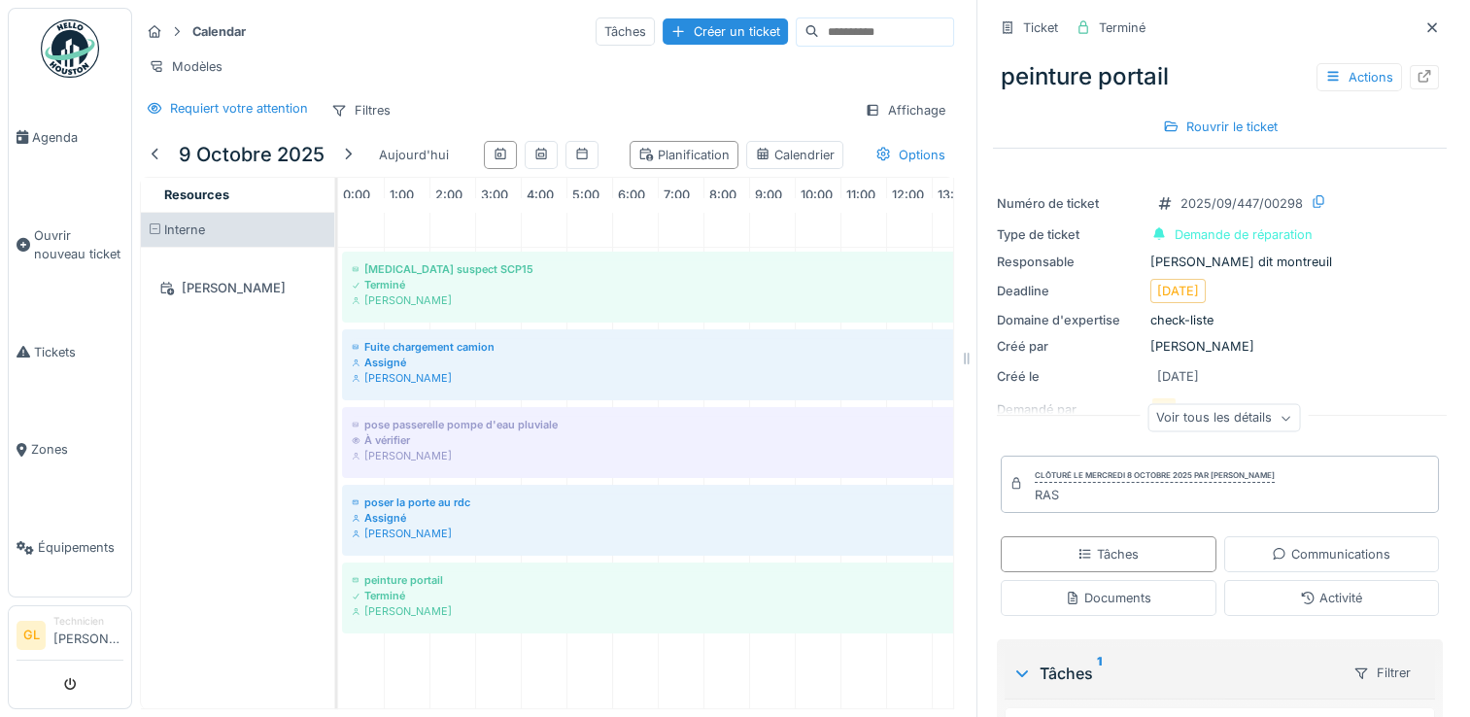
scroll to position [17, 0]
click at [154, 160] on div at bounding box center [156, 155] width 16 height 18
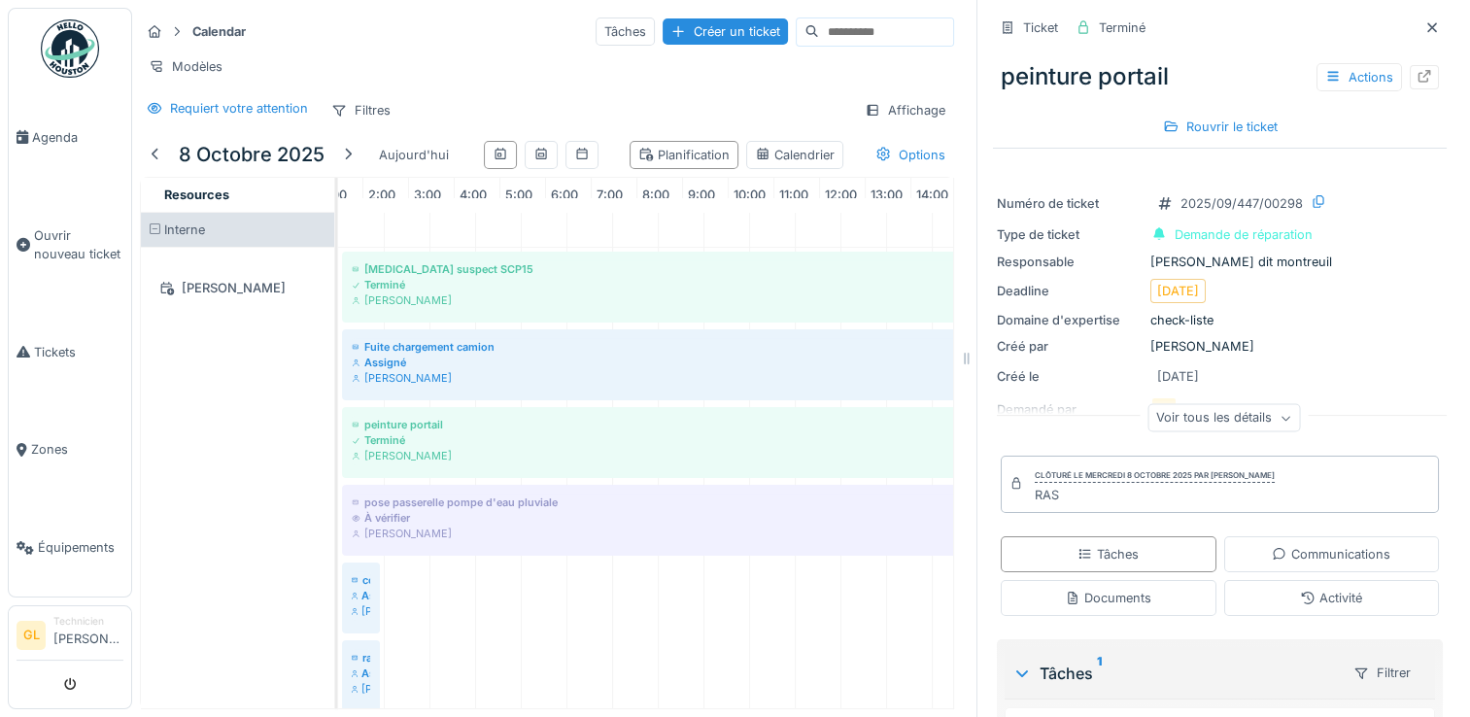
scroll to position [0, 0]
click at [365, 619] on div "[PERSON_NAME]" at bounding box center [361, 612] width 18 height 16
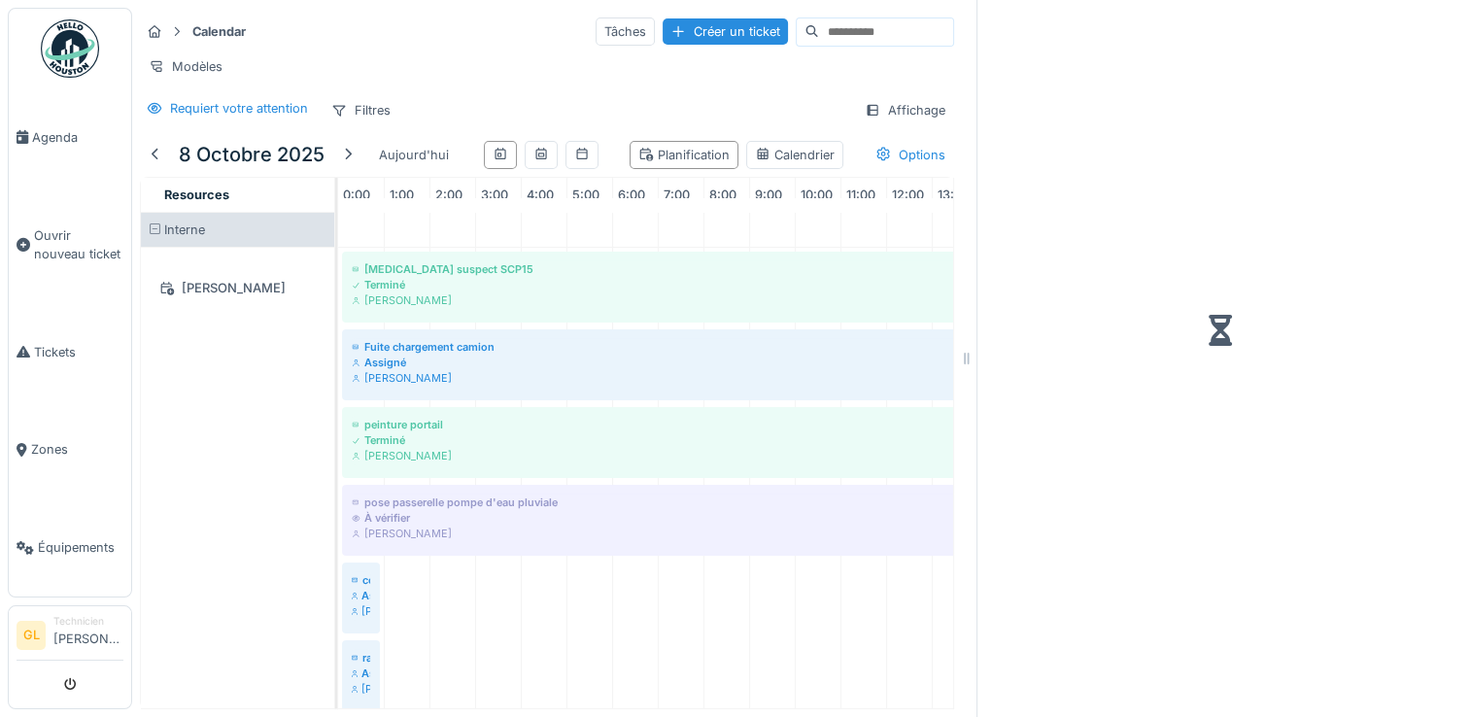
scroll to position [0, 275]
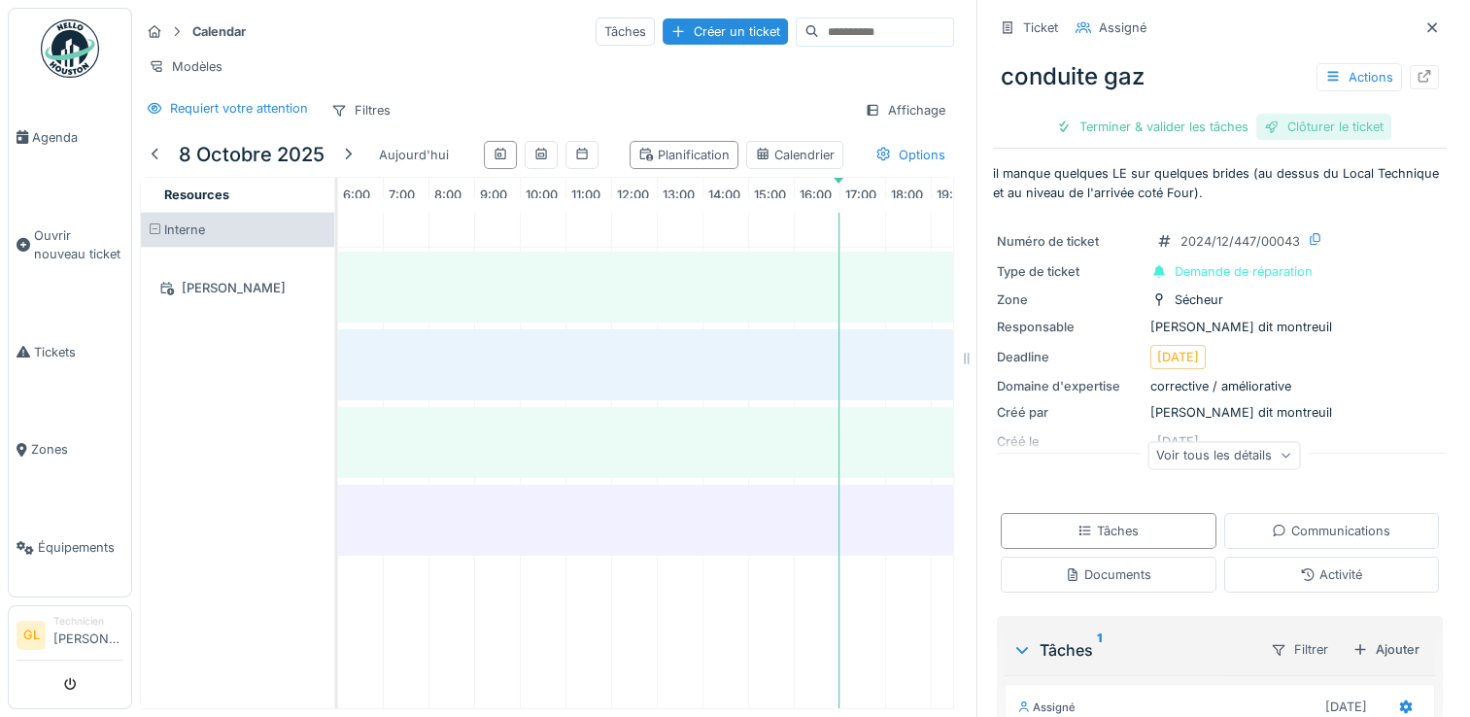
click at [1308, 126] on div "Clôturer le ticket" at bounding box center [1324, 127] width 135 height 26
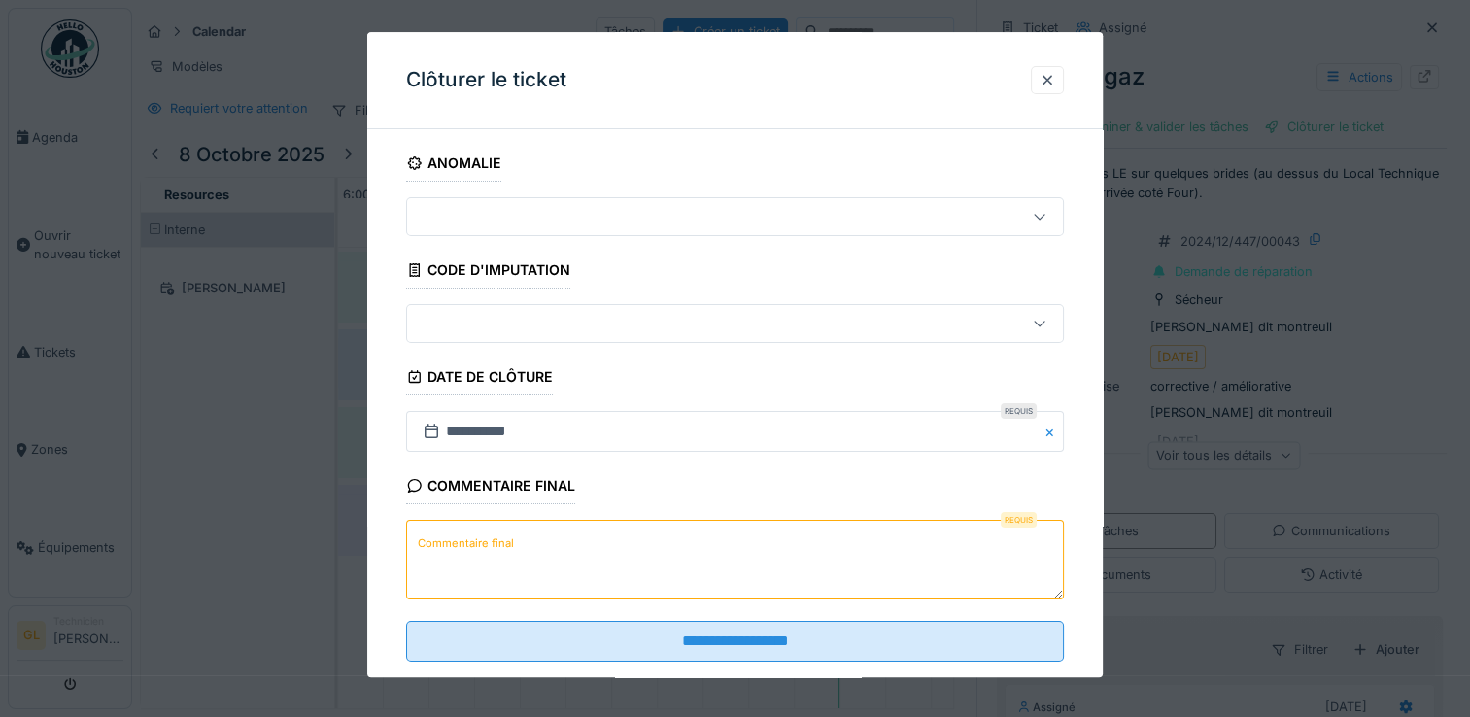
click at [661, 570] on textarea "Commentaire final" at bounding box center [735, 561] width 658 height 80
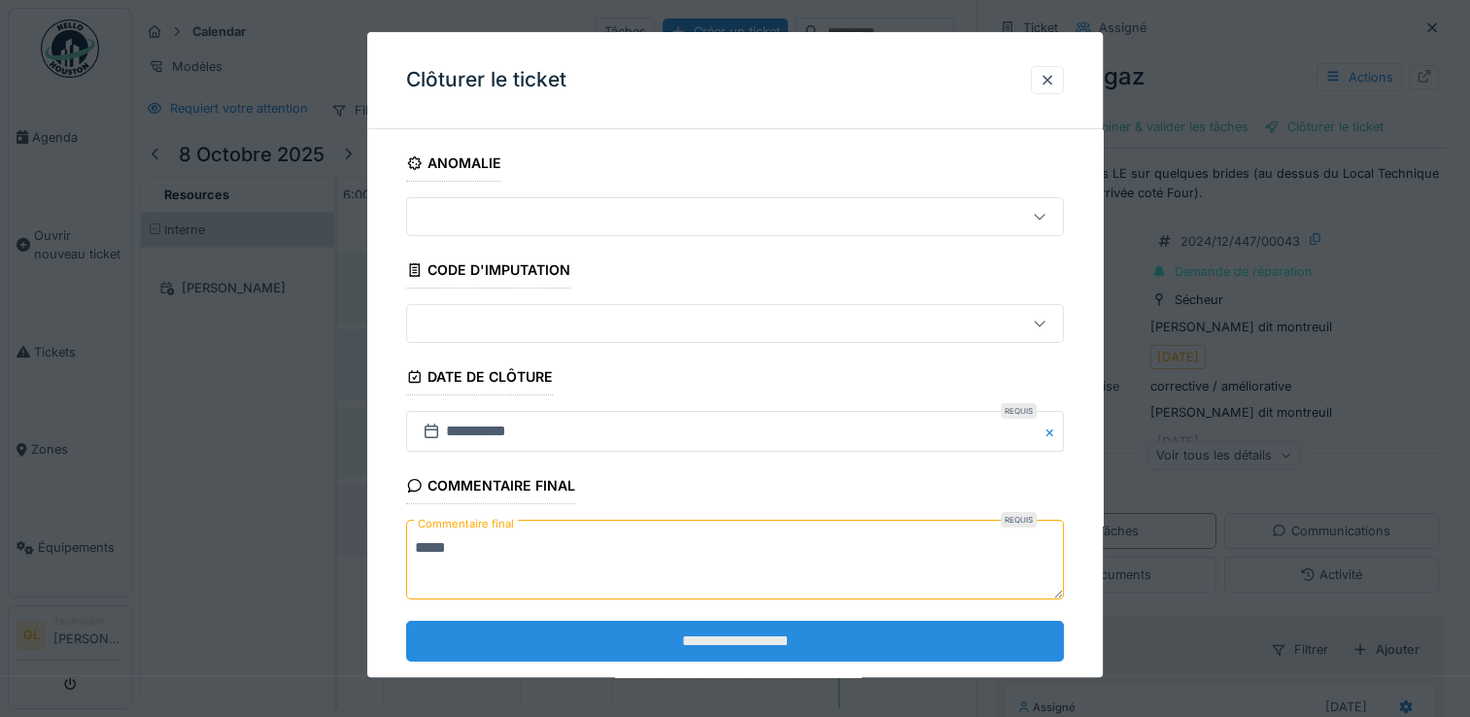
type textarea "***"
click at [701, 643] on input "**********" at bounding box center [735, 641] width 658 height 41
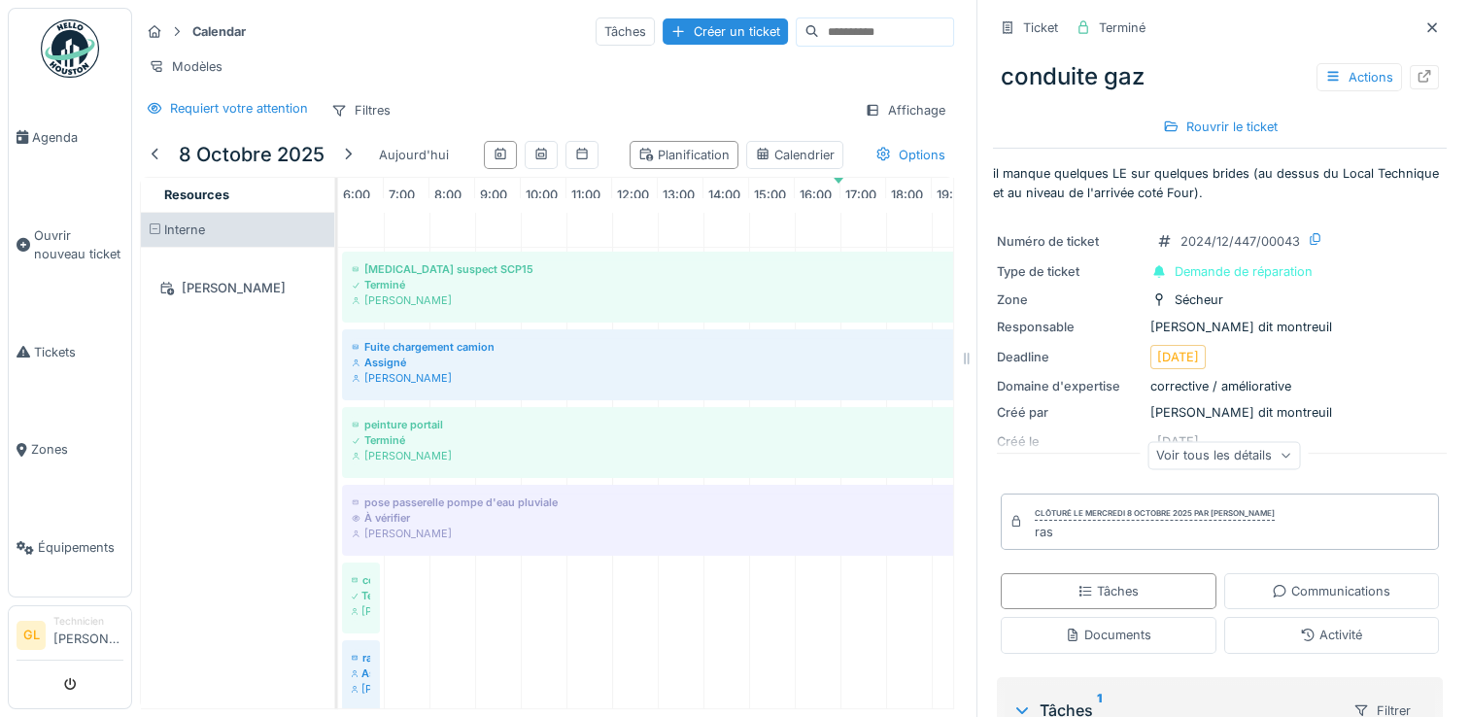
scroll to position [0, 0]
click at [53, 352] on span "Tickets" at bounding box center [78, 352] width 89 height 18
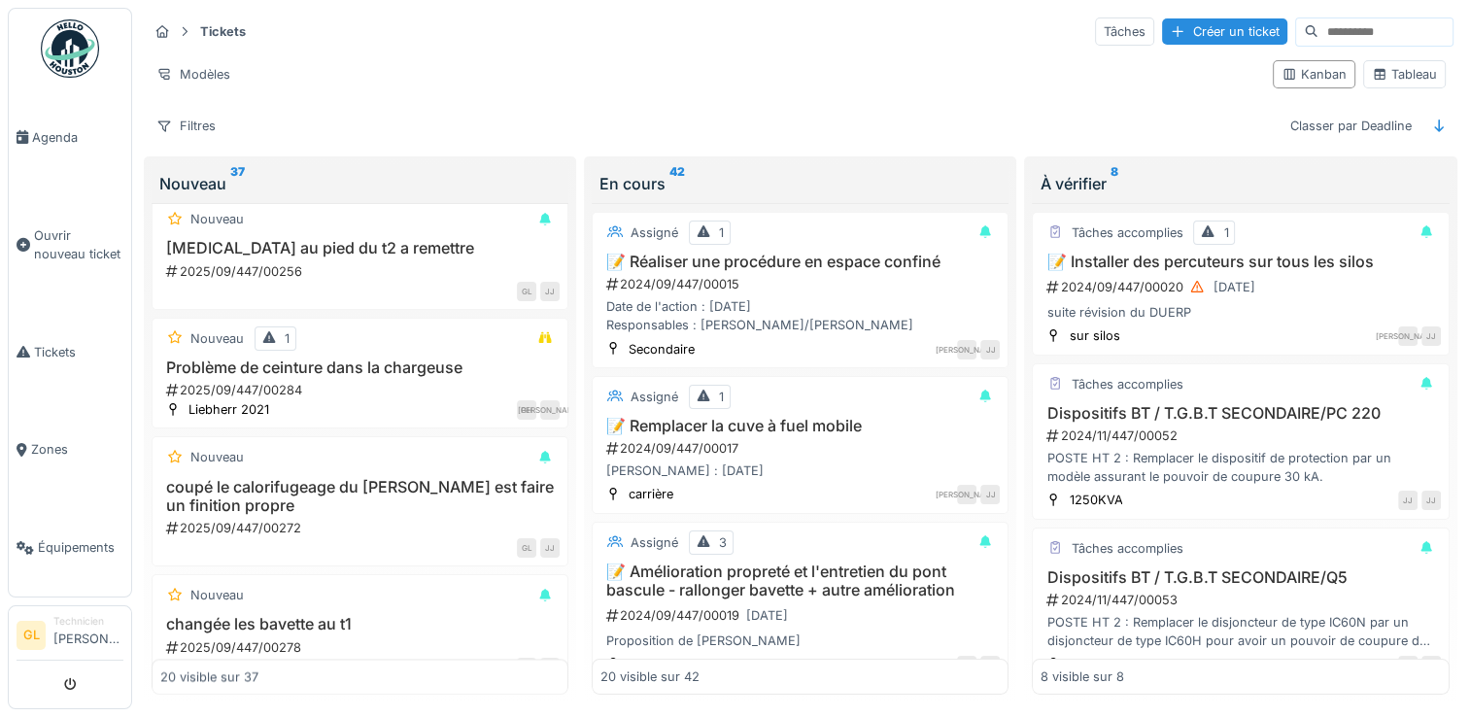
scroll to position [2465, 0]
